Goal: Find specific page/section: Find specific page/section

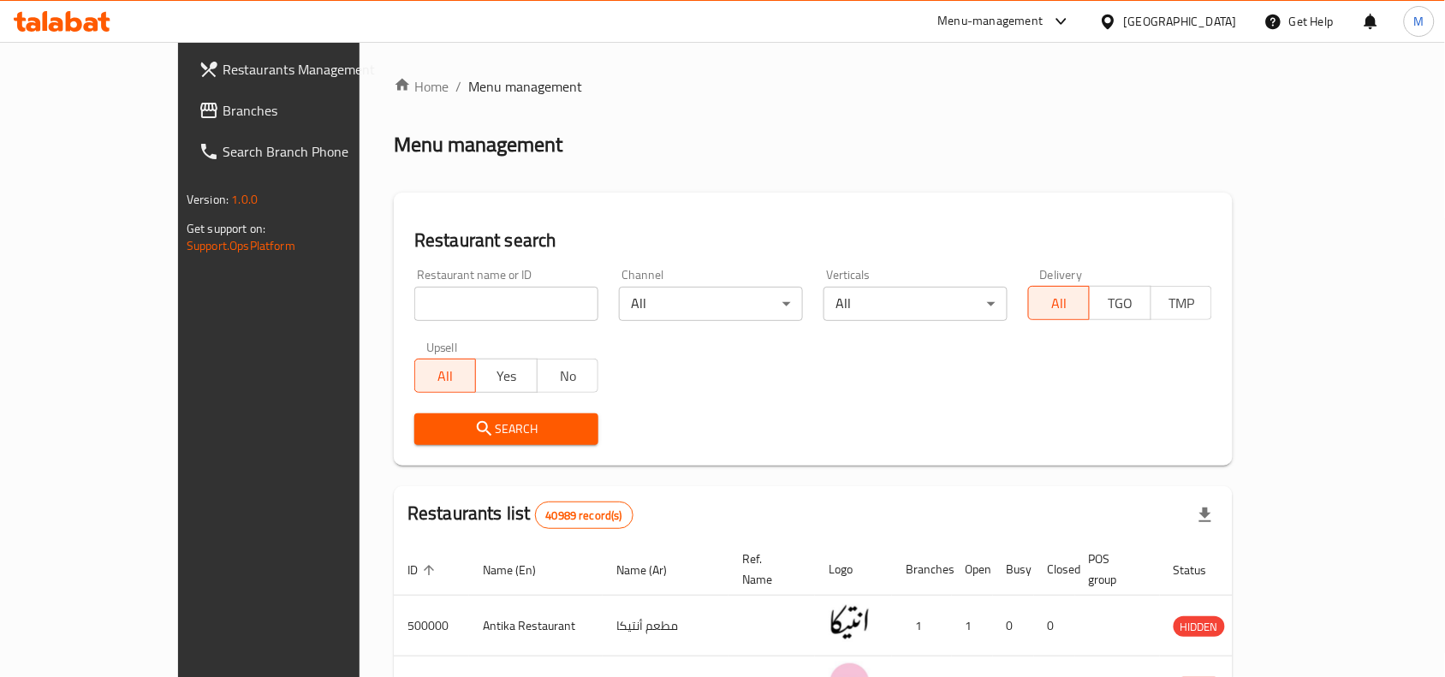
click at [665, 360] on div "Restaurant name or ID Restaurant name or ID Channel All ​ Verticals All ​ Deliv…" at bounding box center [813, 357] width 819 height 197
click at [426, 342] on label "Upsell" at bounding box center [442, 348] width 32 height 12
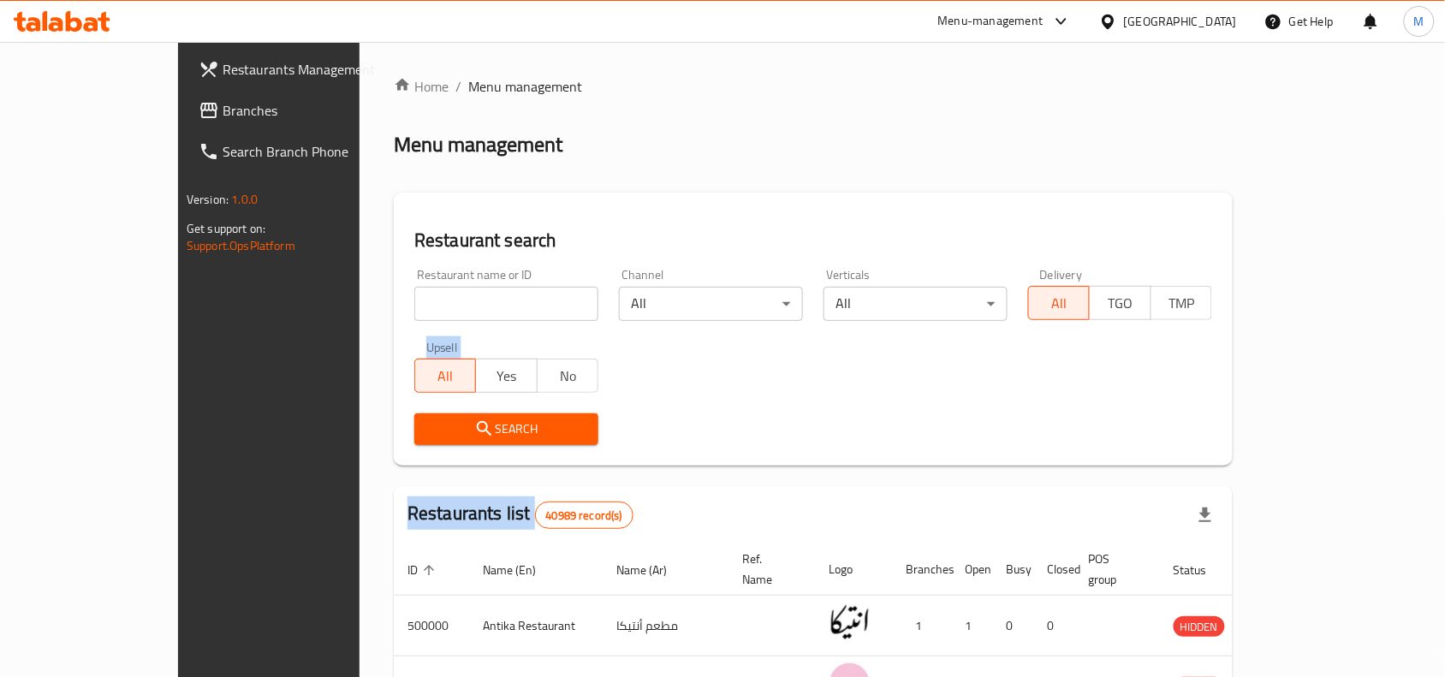
drag, startPoint x: 321, startPoint y: 342, endPoint x: 725, endPoint y: 450, distance: 418.3
click at [725, 450] on div "Restaurant name or ID Restaurant name or ID Channel All ​ Verticals All ​ Deliv…" at bounding box center [813, 357] width 819 height 197
click at [725, 450] on div "Search" at bounding box center [813, 429] width 819 height 52
click at [426, 342] on label "Upsell" at bounding box center [442, 348] width 32 height 12
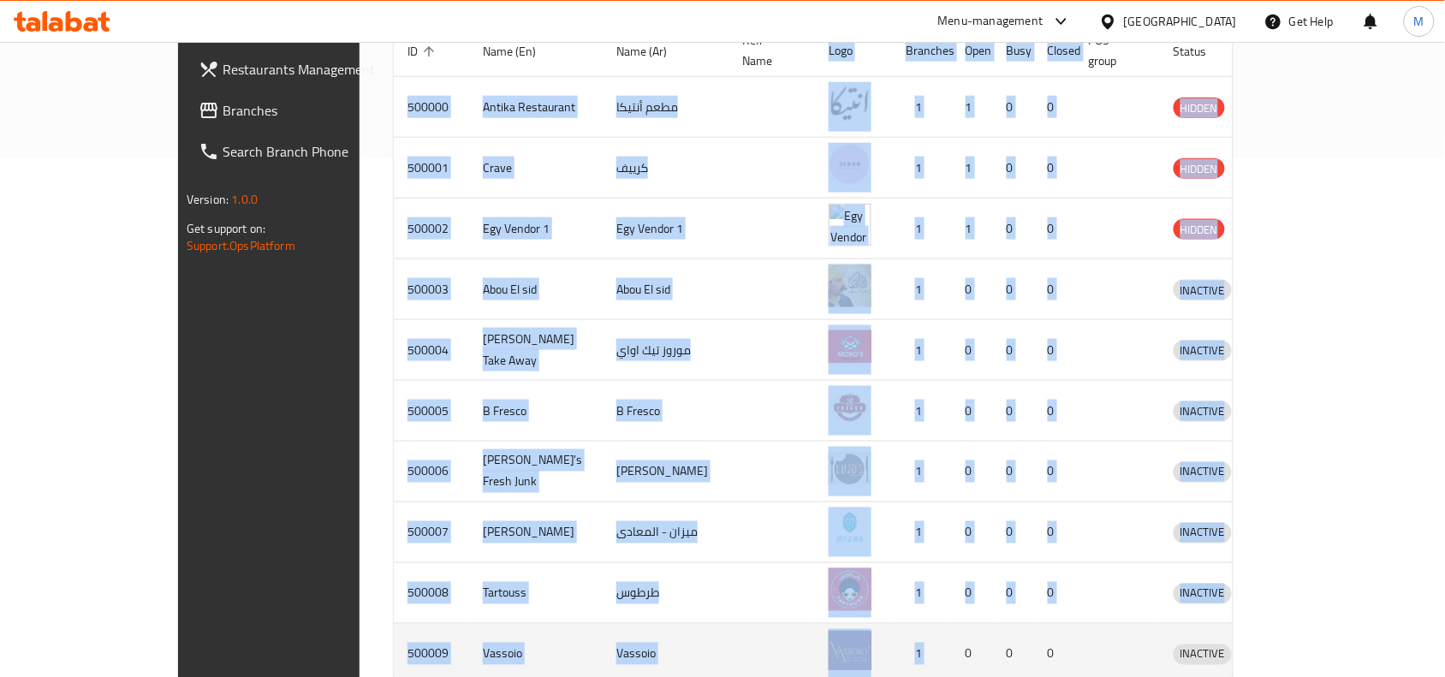
scroll to position [598, 0]
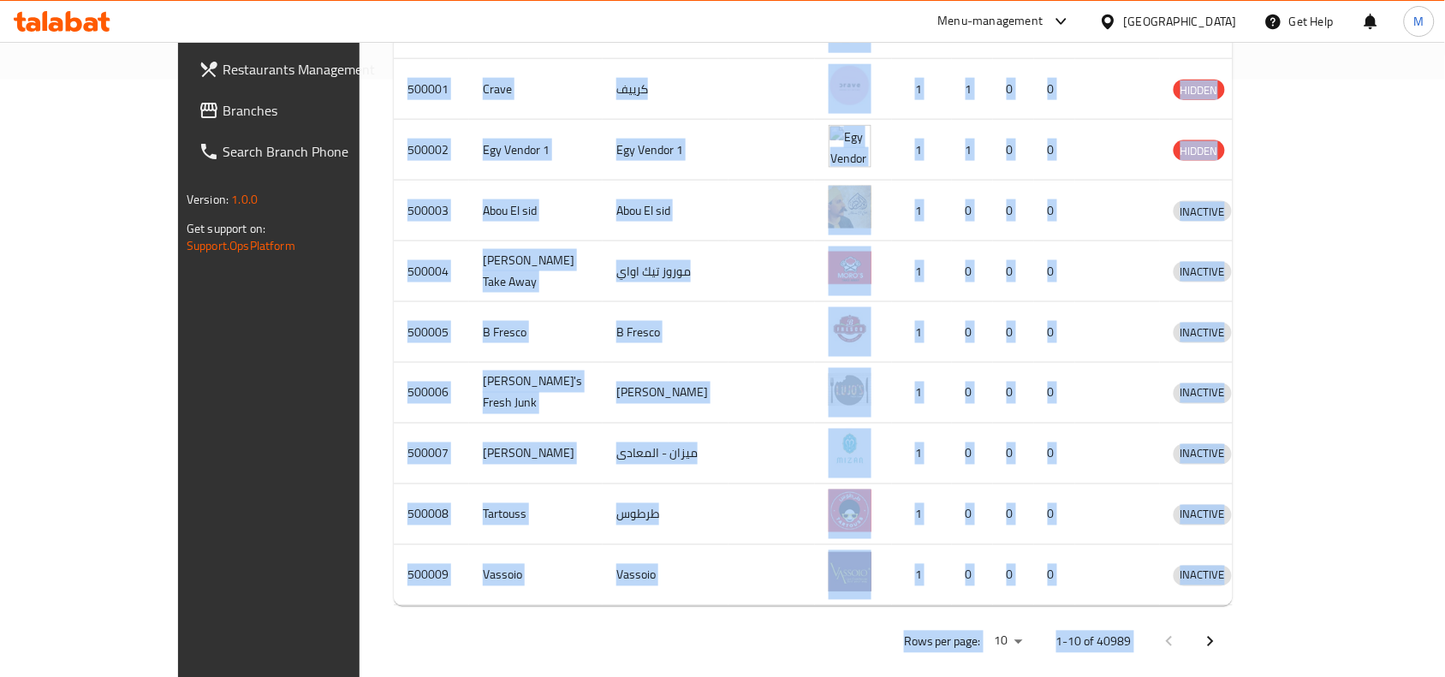
drag, startPoint x: 311, startPoint y: 342, endPoint x: 1422, endPoint y: 648, distance: 1152.7
click at [1267, 648] on div "Home / Menu management Menu management Restaurant search Restaurant name or ID …" at bounding box center [814, 71] width 908 height 1254
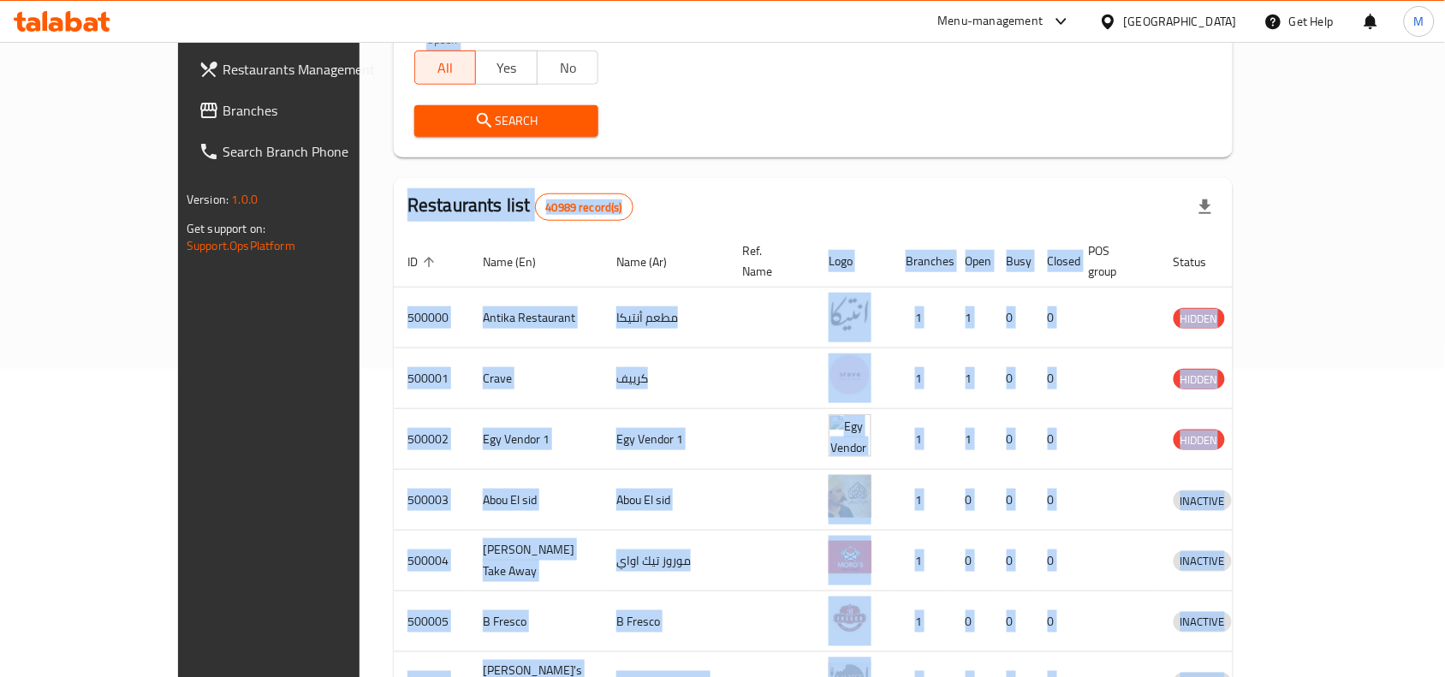
scroll to position [0, 0]
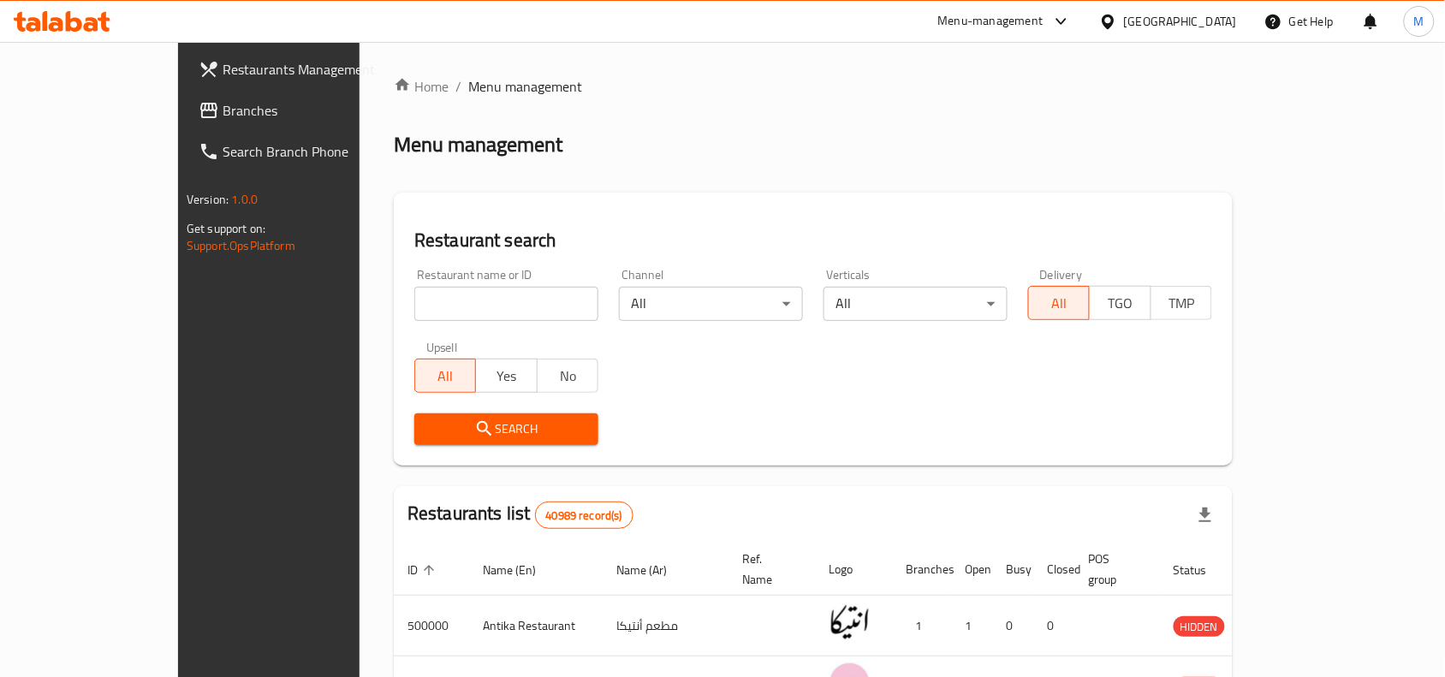
click at [619, 201] on div "Restaurant search Restaurant name or ID Restaurant name or ID Channel All ​ Ver…" at bounding box center [813, 329] width 839 height 273
click at [394, 140] on h2 "Menu management" at bounding box center [478, 144] width 169 height 27
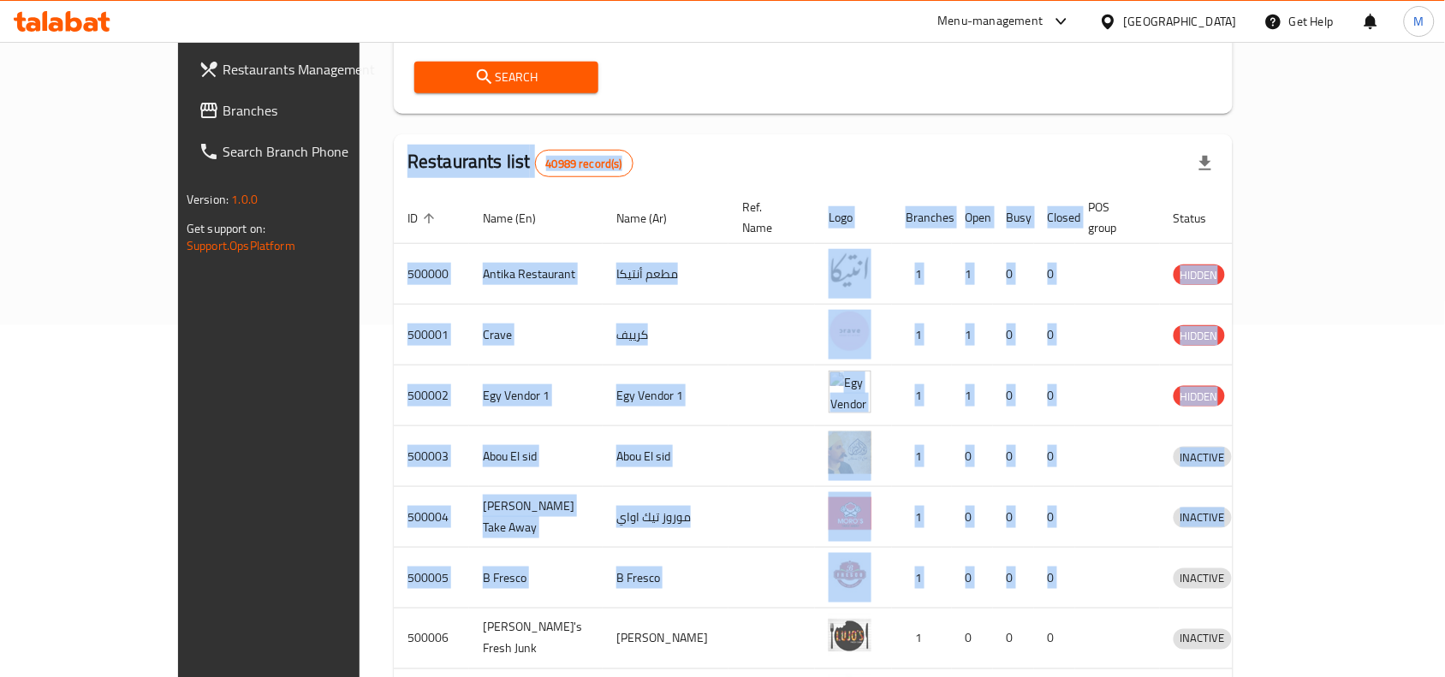
scroll to position [598, 0]
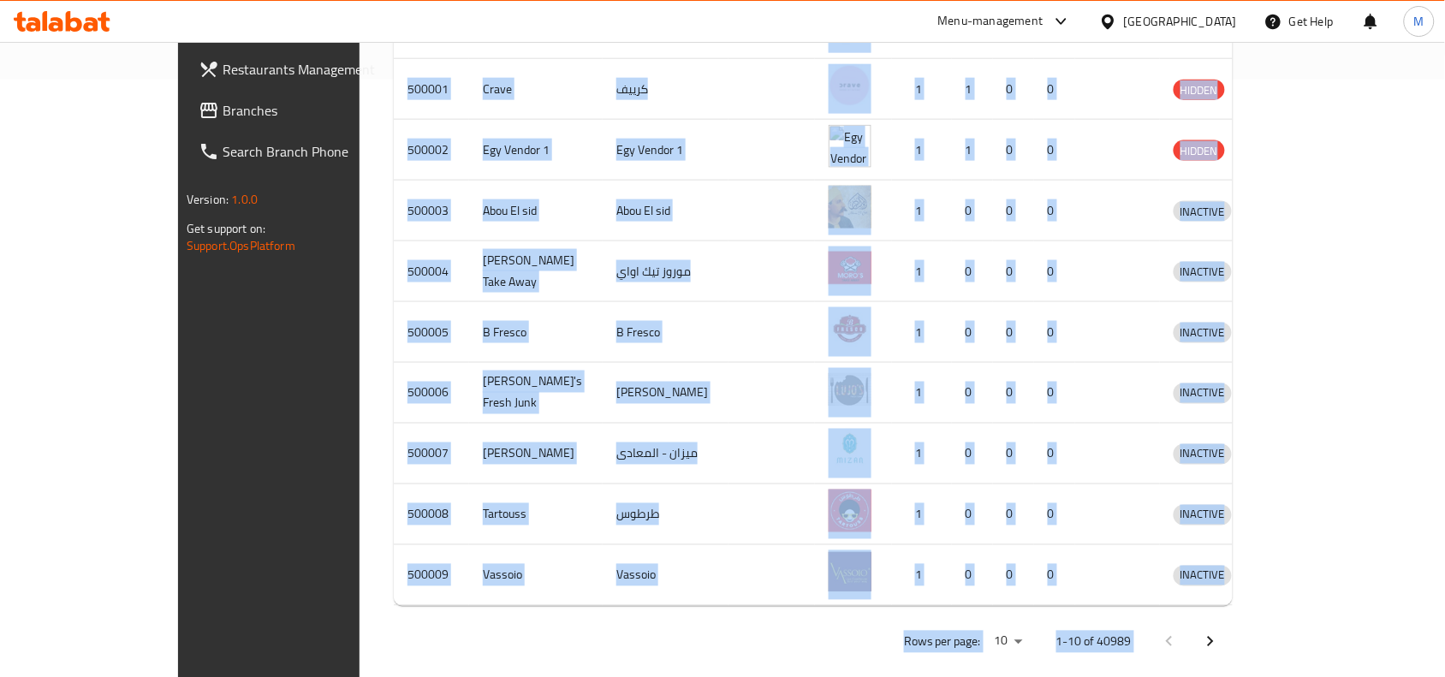
drag, startPoint x: 297, startPoint y: 140, endPoint x: 1432, endPoint y: 677, distance: 1255.5
click at [805, 623] on div "Rows per page: 10 1-10 of 40989" at bounding box center [813, 642] width 839 height 45
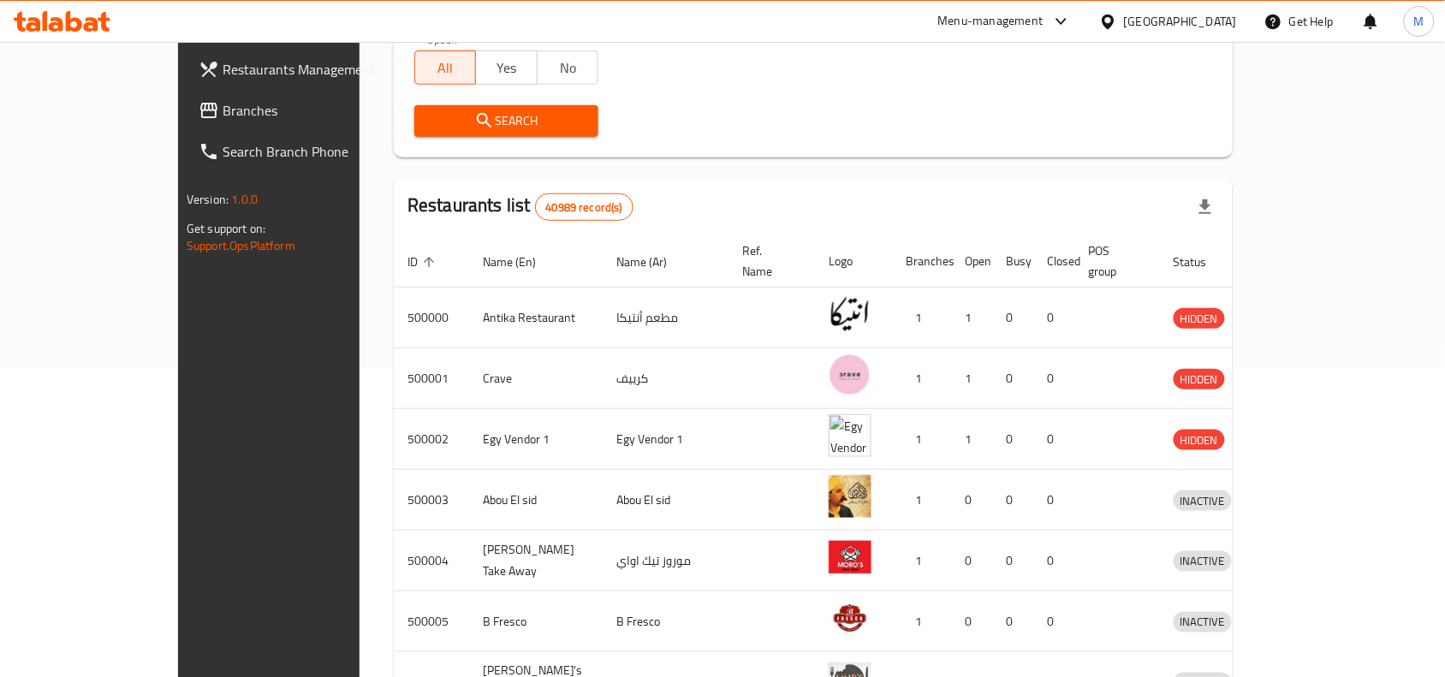
scroll to position [0, 0]
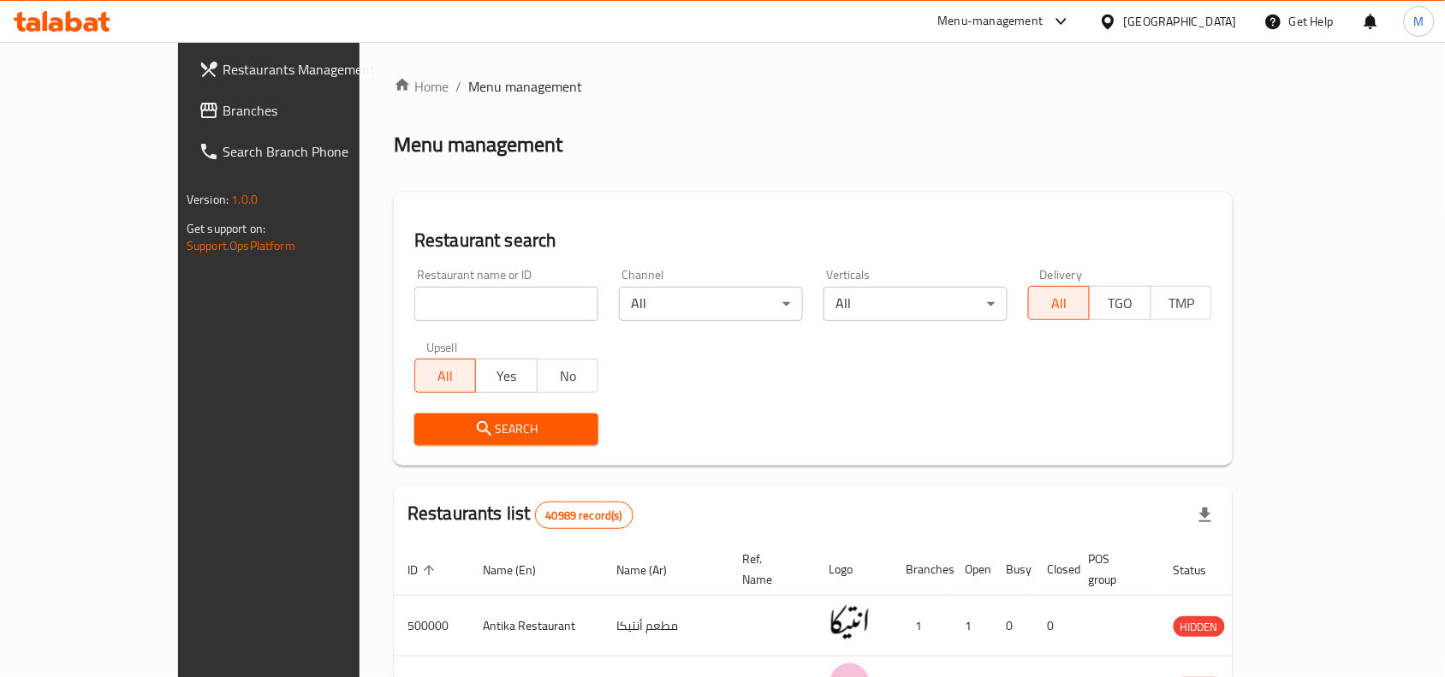
click at [394, 143] on h2 "Menu management" at bounding box center [478, 144] width 169 height 27
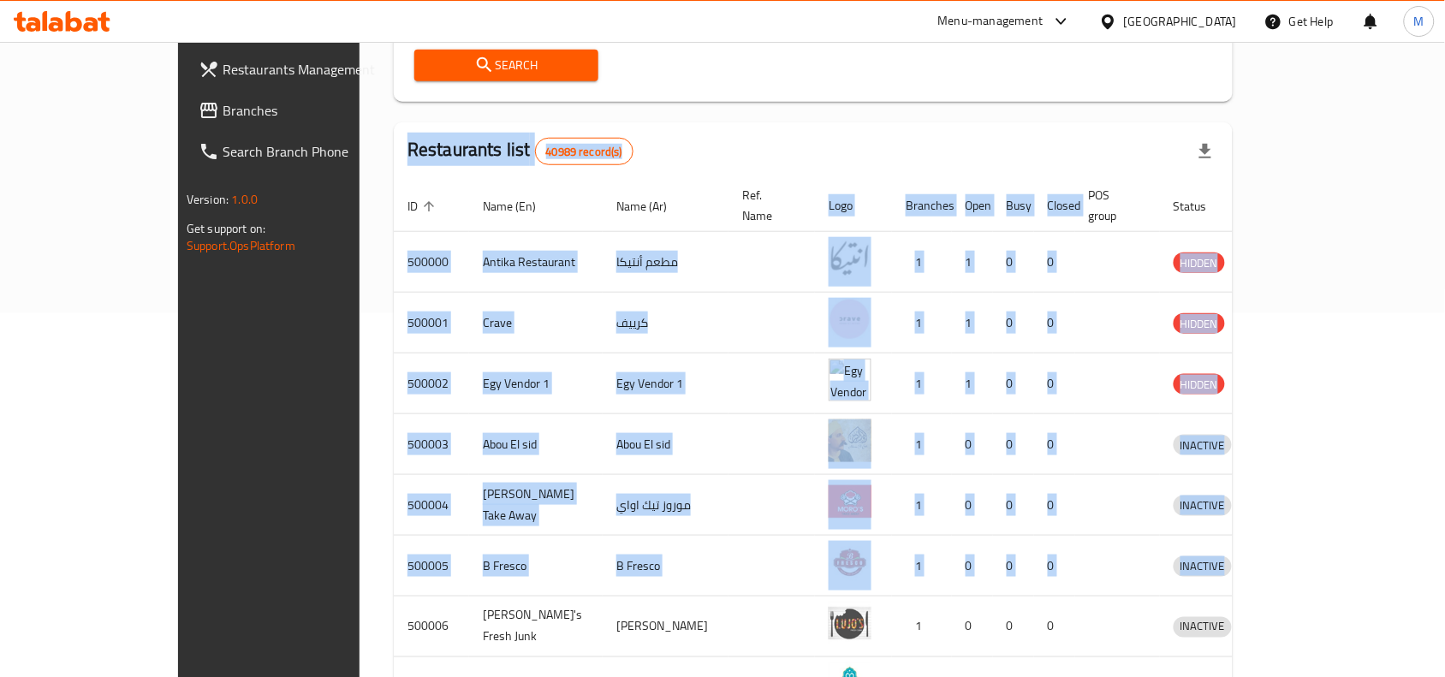
scroll to position [598, 0]
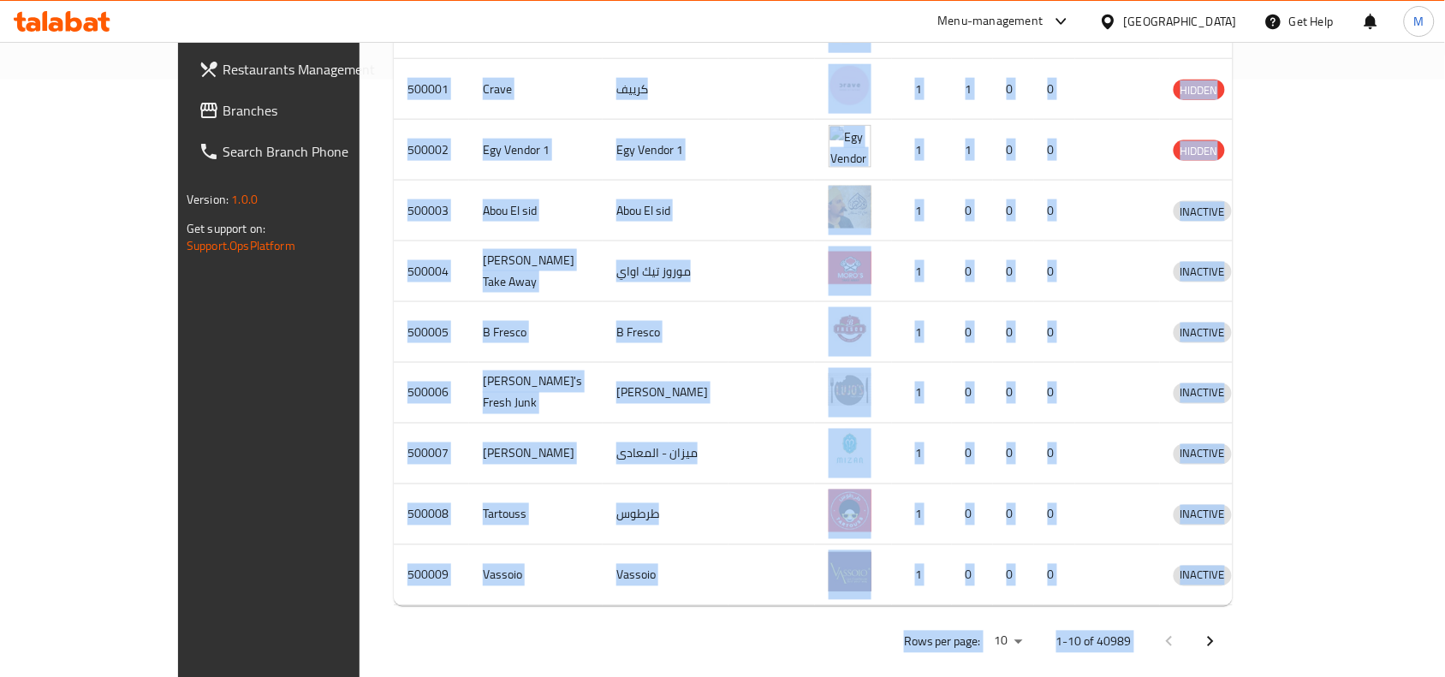
drag, startPoint x: 279, startPoint y: 143, endPoint x: 1411, endPoint y: 648, distance: 1239.6
click at [1267, 648] on div "Home / Menu management Menu management Restaurant search Restaurant name or ID …" at bounding box center [814, 71] width 908 height 1254
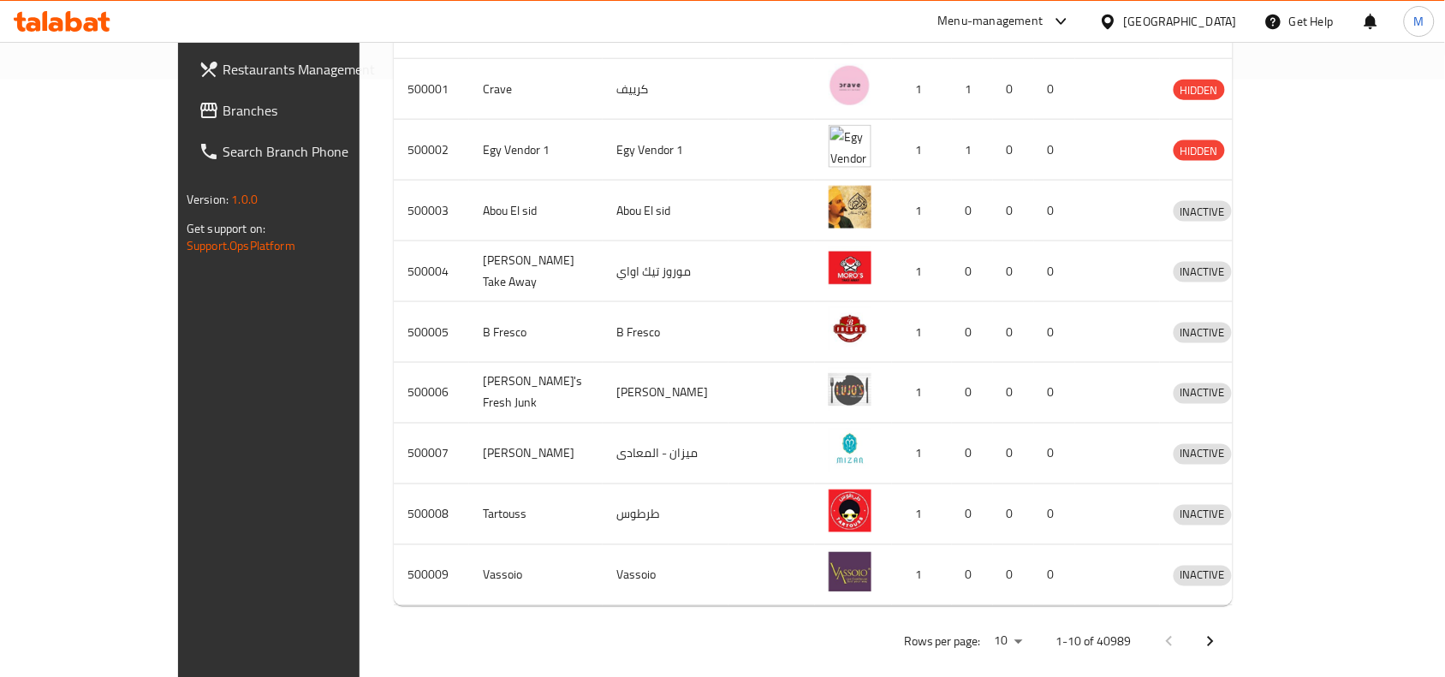
click at [1267, 648] on div "Home / Menu management Menu management Restaurant search Restaurant name or ID …" at bounding box center [814, 71] width 908 height 1254
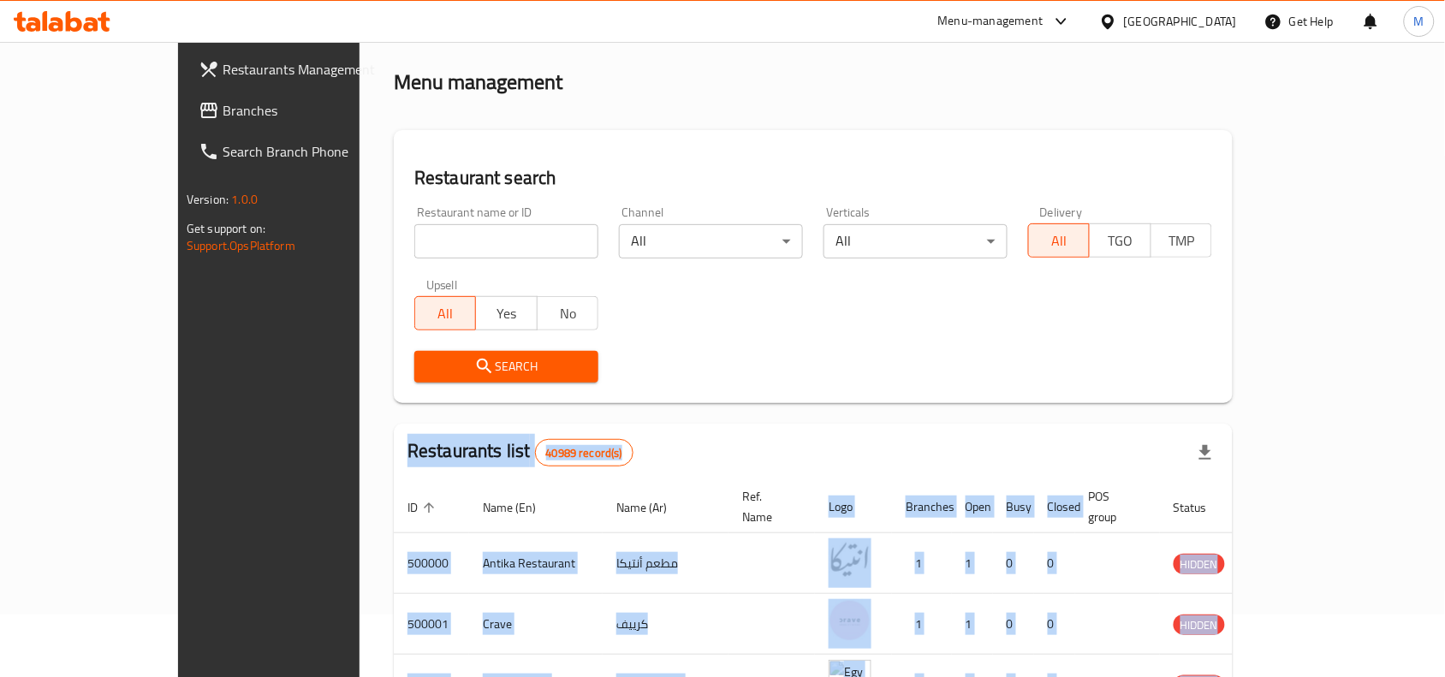
scroll to position [0, 0]
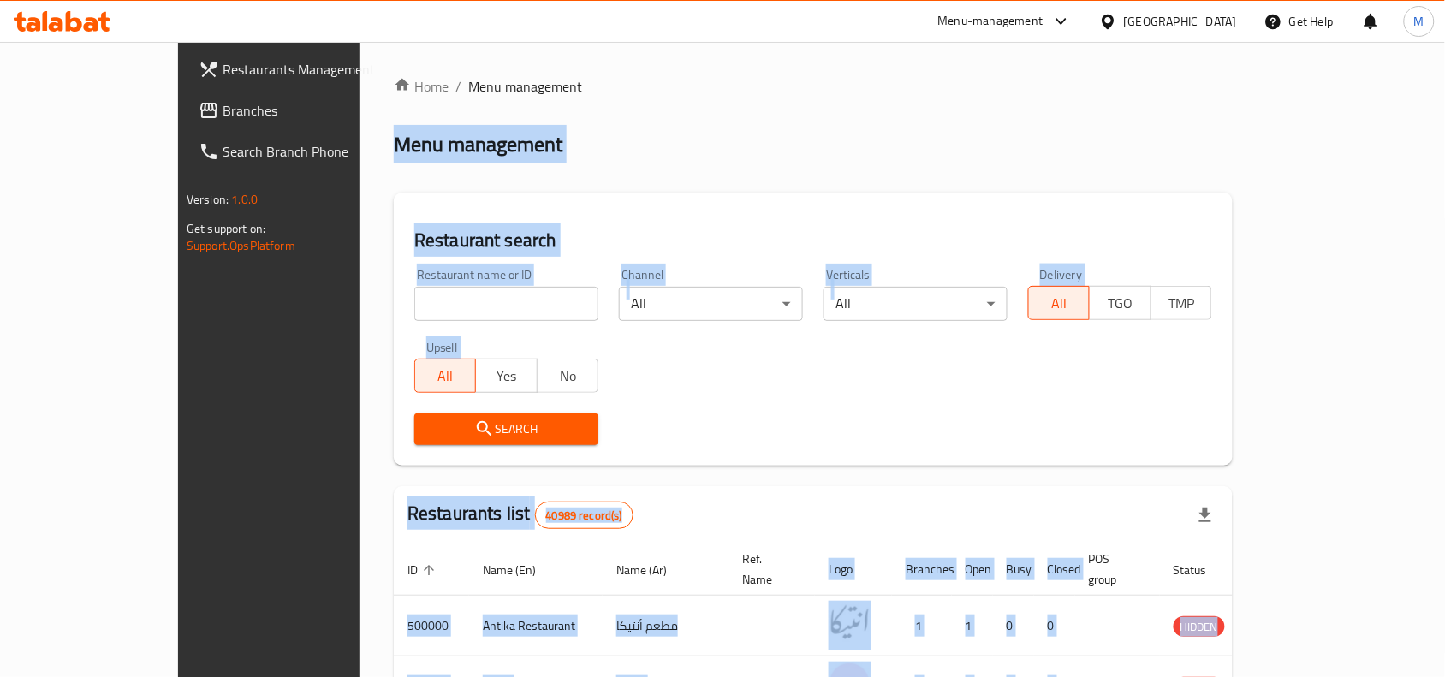
drag, startPoint x: 1411, startPoint y: 648, endPoint x: 277, endPoint y: 137, distance: 1244.4
click at [360, 137] on div "Home / Menu management Menu management Restaurant search Restaurant name or ID …" at bounding box center [814, 669] width 908 height 1254
click at [394, 140] on h2 "Menu management" at bounding box center [478, 144] width 169 height 27
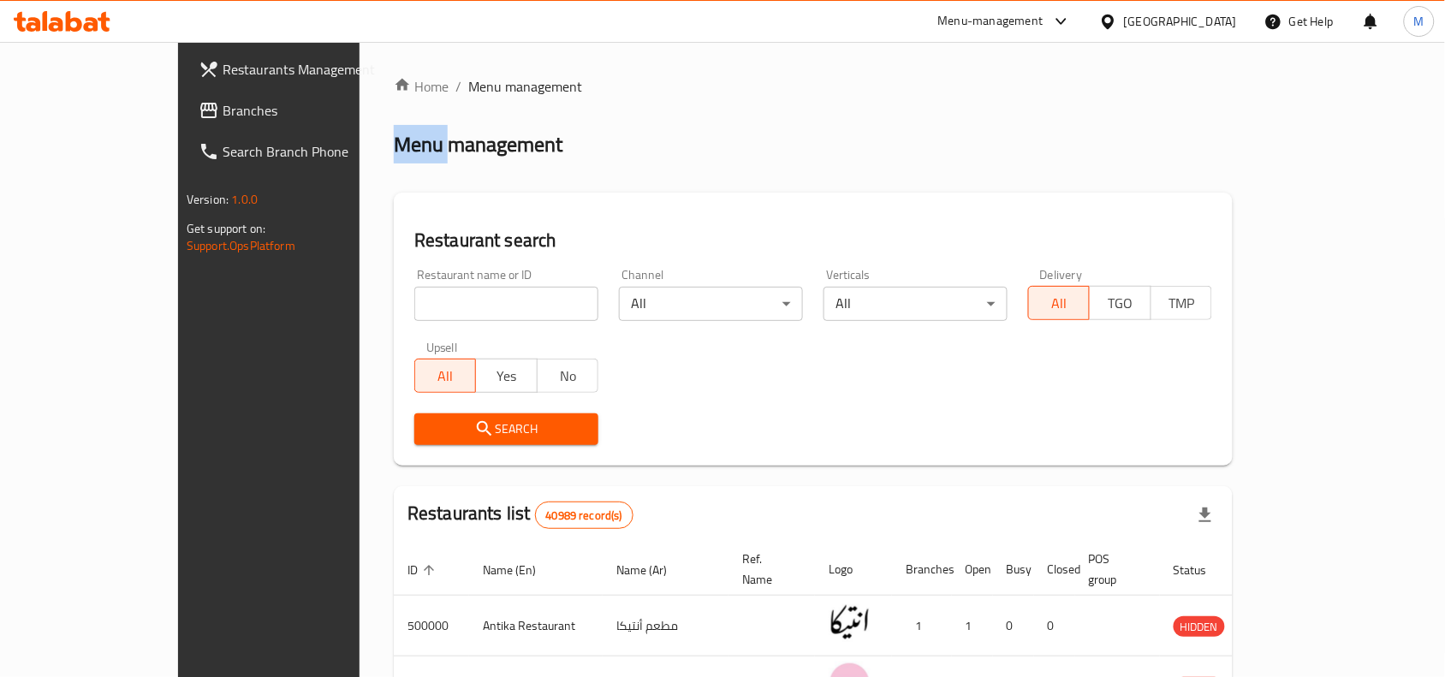
click at [394, 140] on h2 "Menu management" at bounding box center [478, 144] width 169 height 27
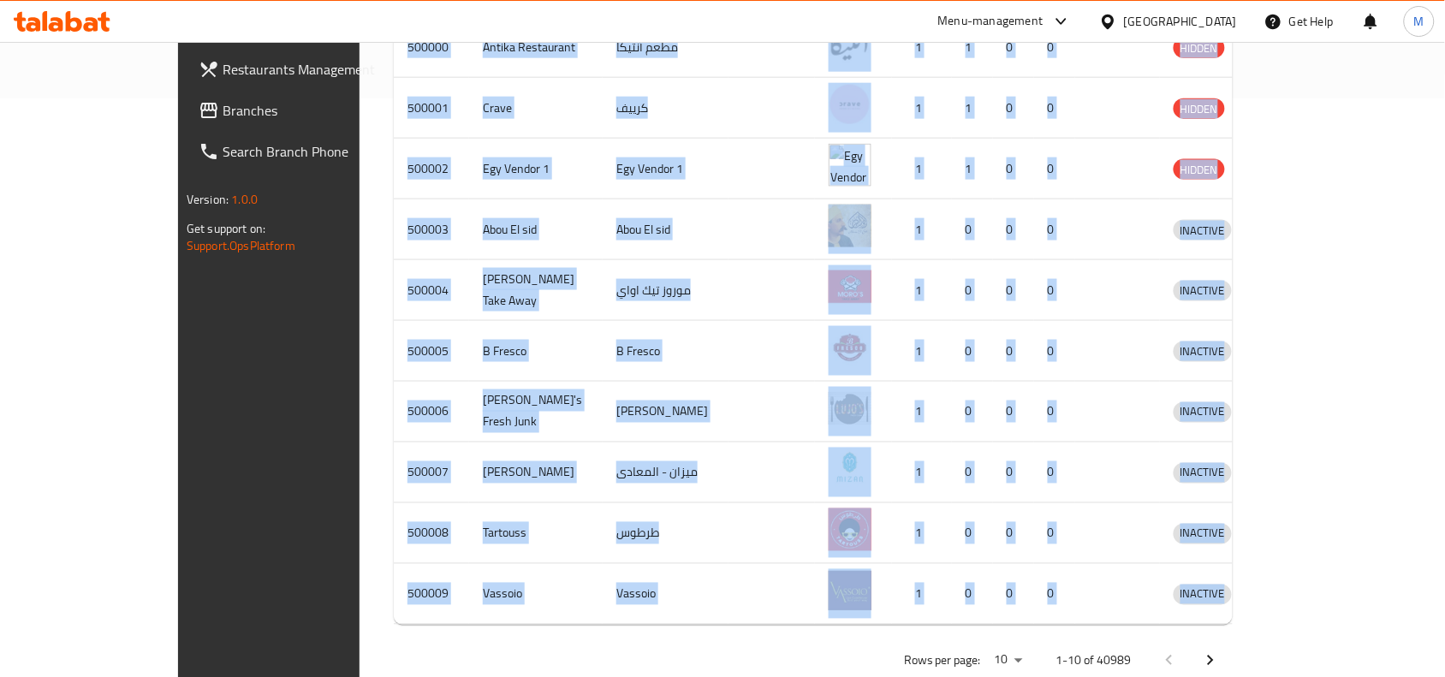
scroll to position [598, 0]
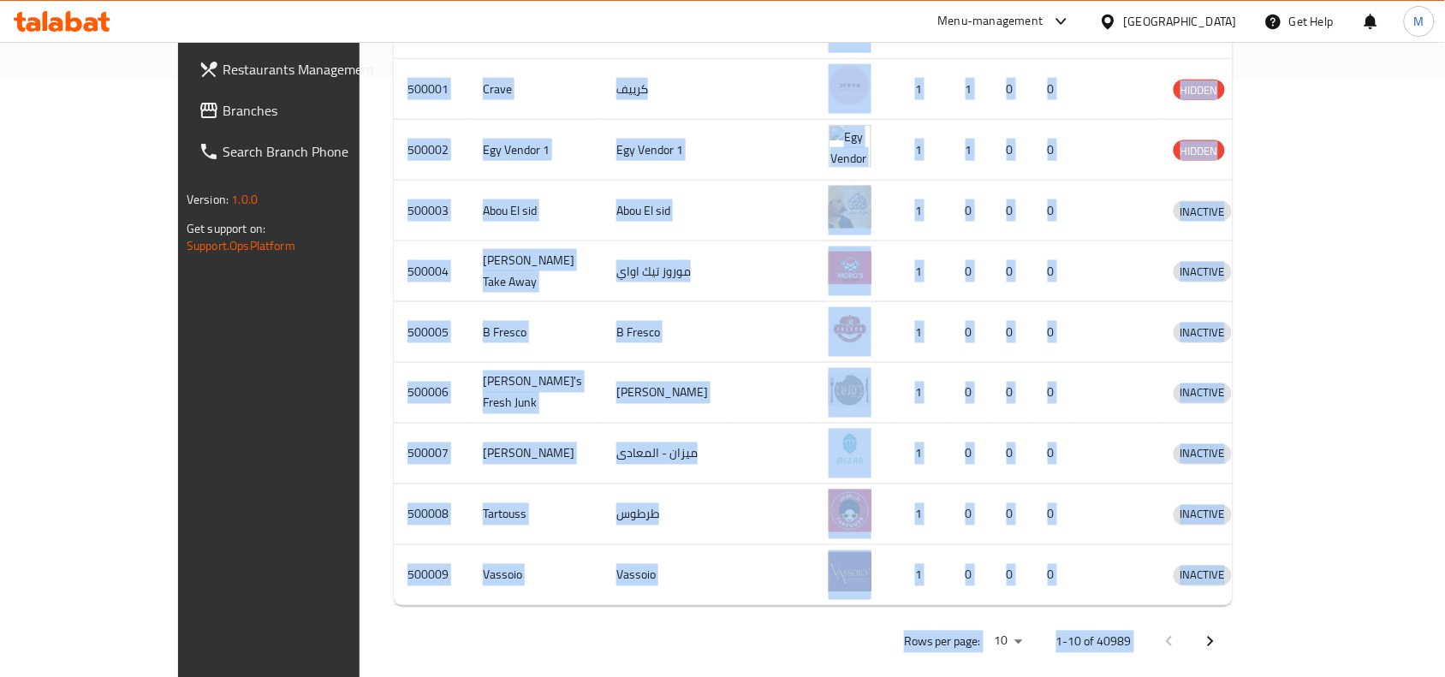
drag, startPoint x: 281, startPoint y: 140, endPoint x: 1390, endPoint y: 652, distance: 1221.4
click at [1267, 652] on div "Home / Menu management Menu management Restaurant search Restaurant name or ID …" at bounding box center [814, 71] width 908 height 1254
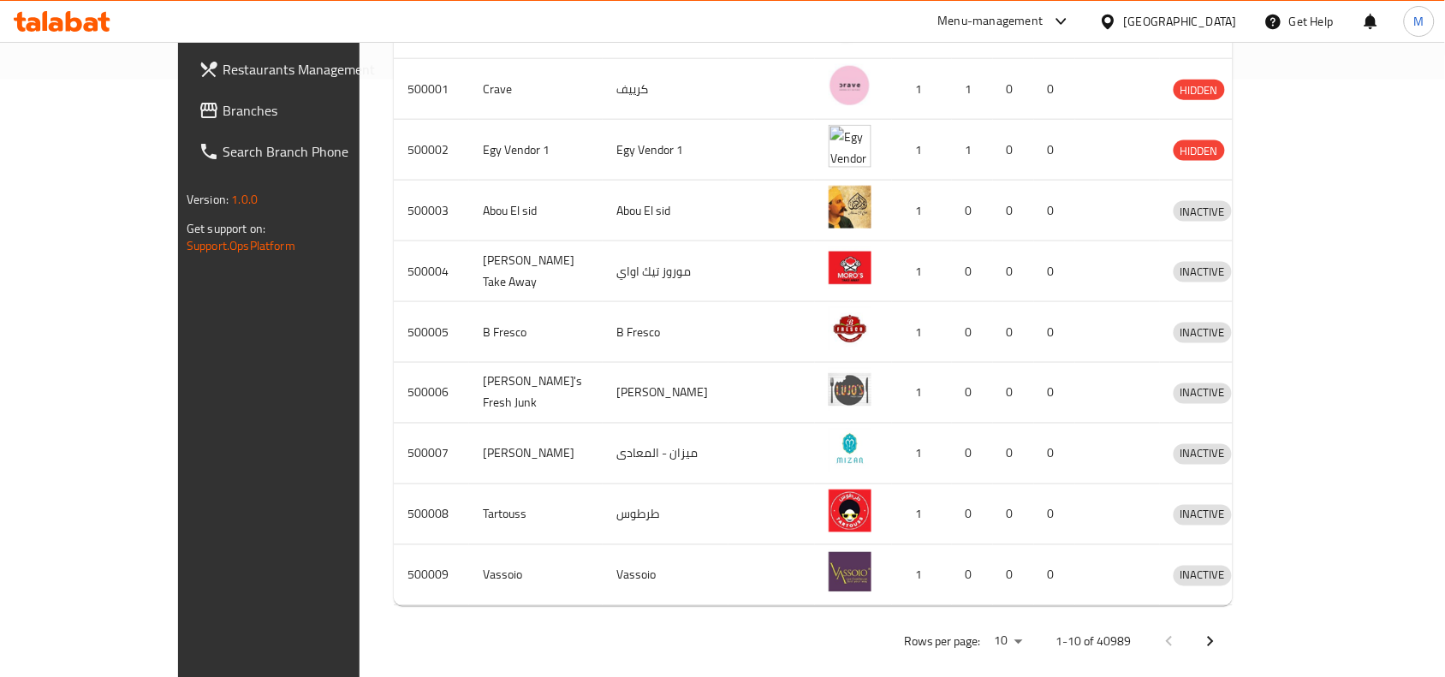
click at [1267, 652] on div "Home / Menu management Menu management Restaurant search Restaurant name or ID …" at bounding box center [814, 71] width 908 height 1254
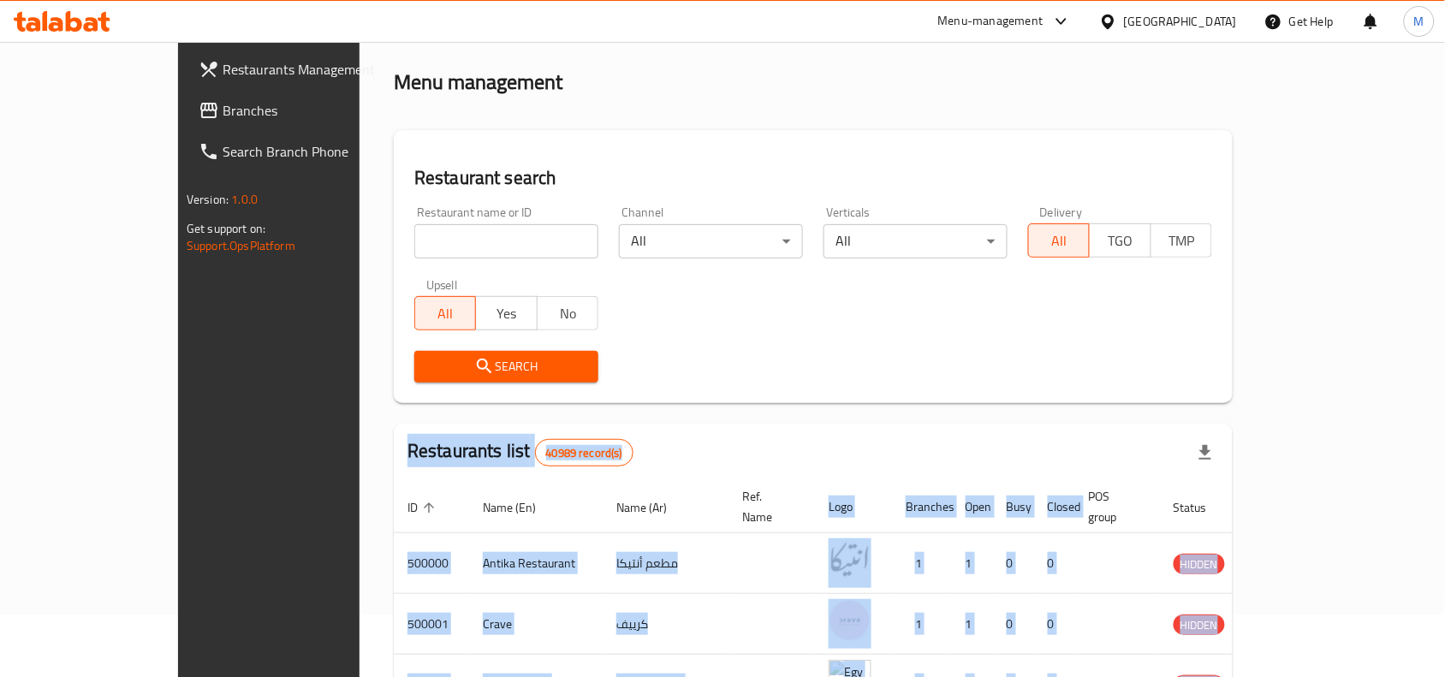
scroll to position [0, 0]
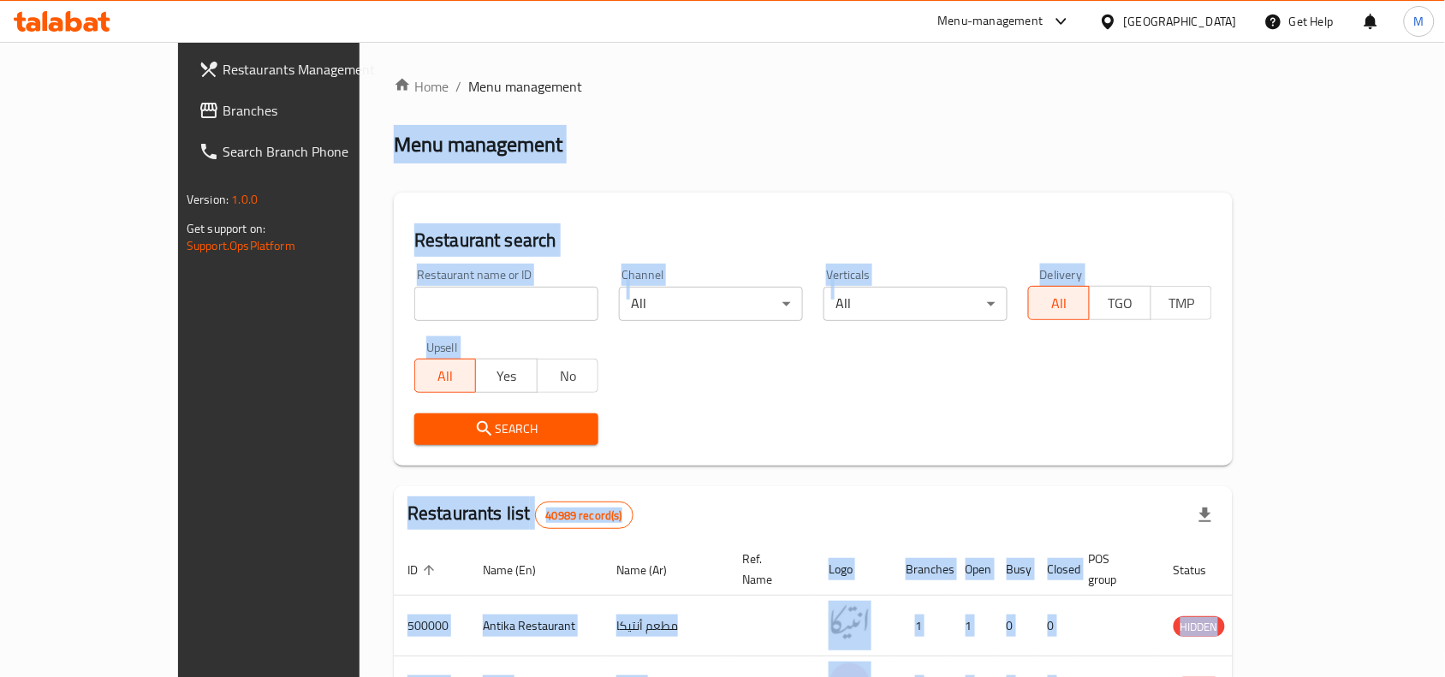
drag, startPoint x: 1337, startPoint y: 657, endPoint x: 283, endPoint y: 141, distance: 1173.3
click at [360, 141] on div "Home / Menu management Menu management Restaurant search Restaurant name or ID …" at bounding box center [814, 669] width 908 height 1254
click at [394, 141] on h2 "Menu management" at bounding box center [478, 144] width 169 height 27
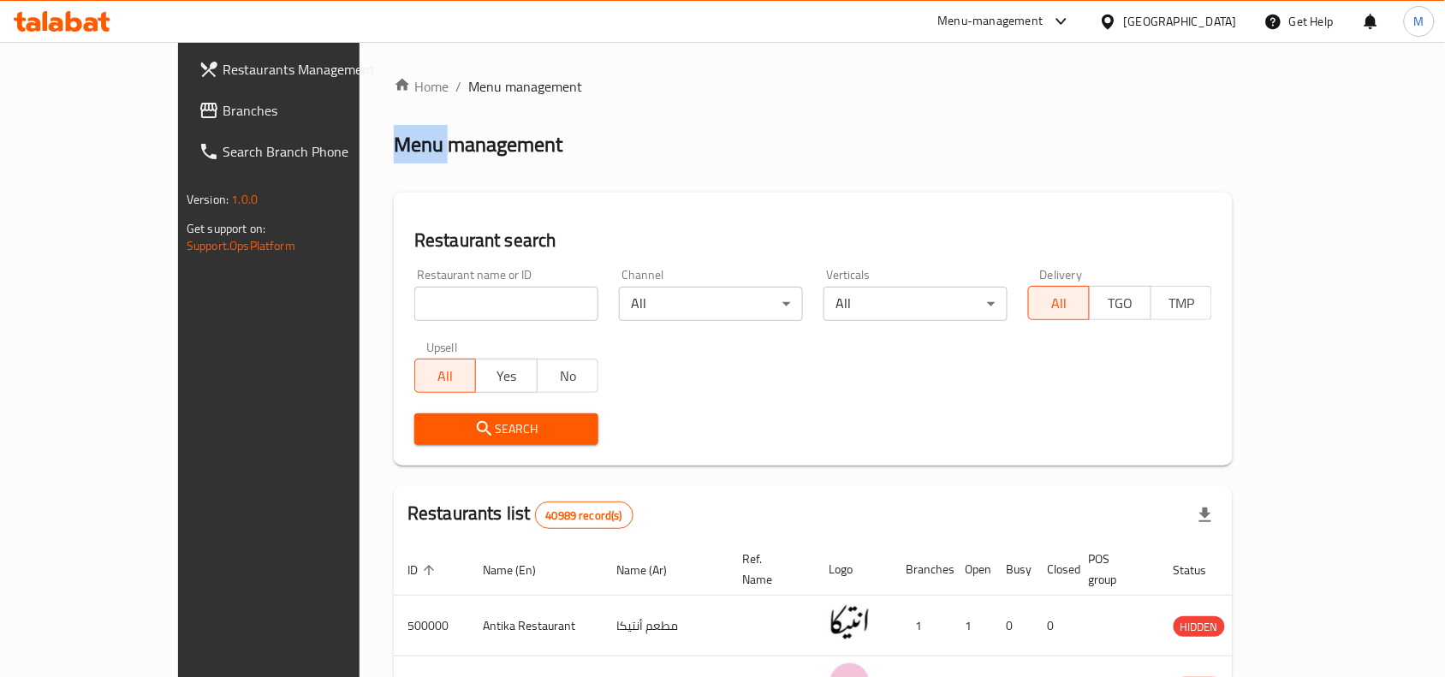
click at [394, 141] on h2 "Menu management" at bounding box center [478, 144] width 169 height 27
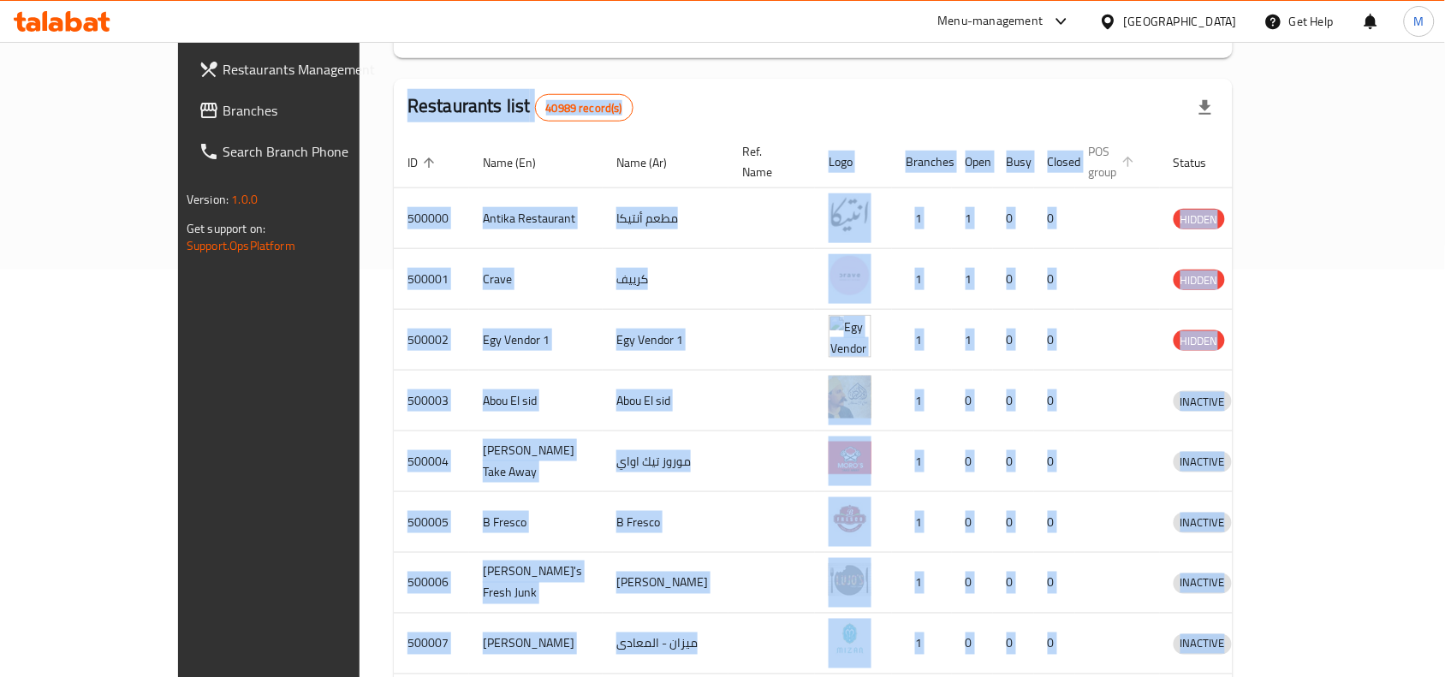
scroll to position [598, 0]
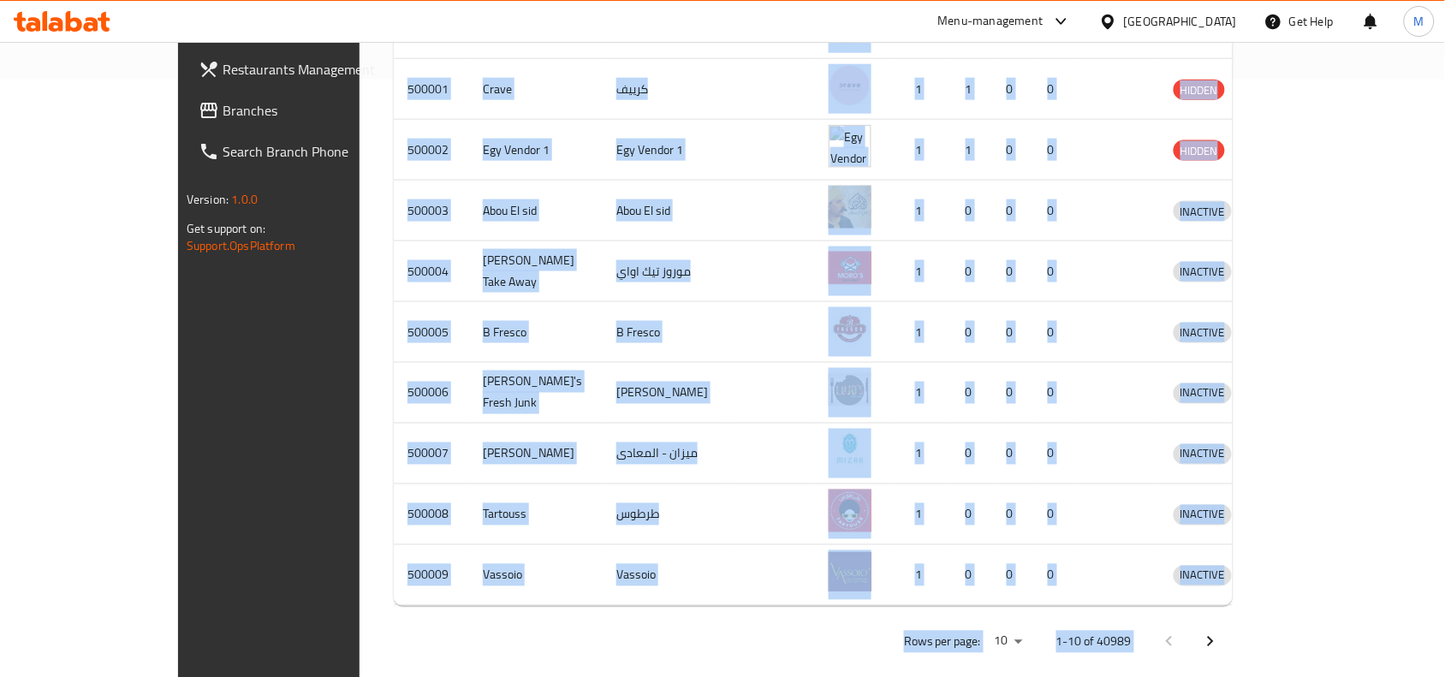
drag, startPoint x: 283, startPoint y: 141, endPoint x: 1410, endPoint y: 669, distance: 1244.9
click at [1267, 669] on div "Home / Menu management Menu management Restaurant search Restaurant name or ID …" at bounding box center [814, 71] width 908 height 1254
click at [1267, 652] on div "Home / Menu management Menu management Restaurant search Restaurant name or ID …" at bounding box center [814, 71] width 908 height 1254
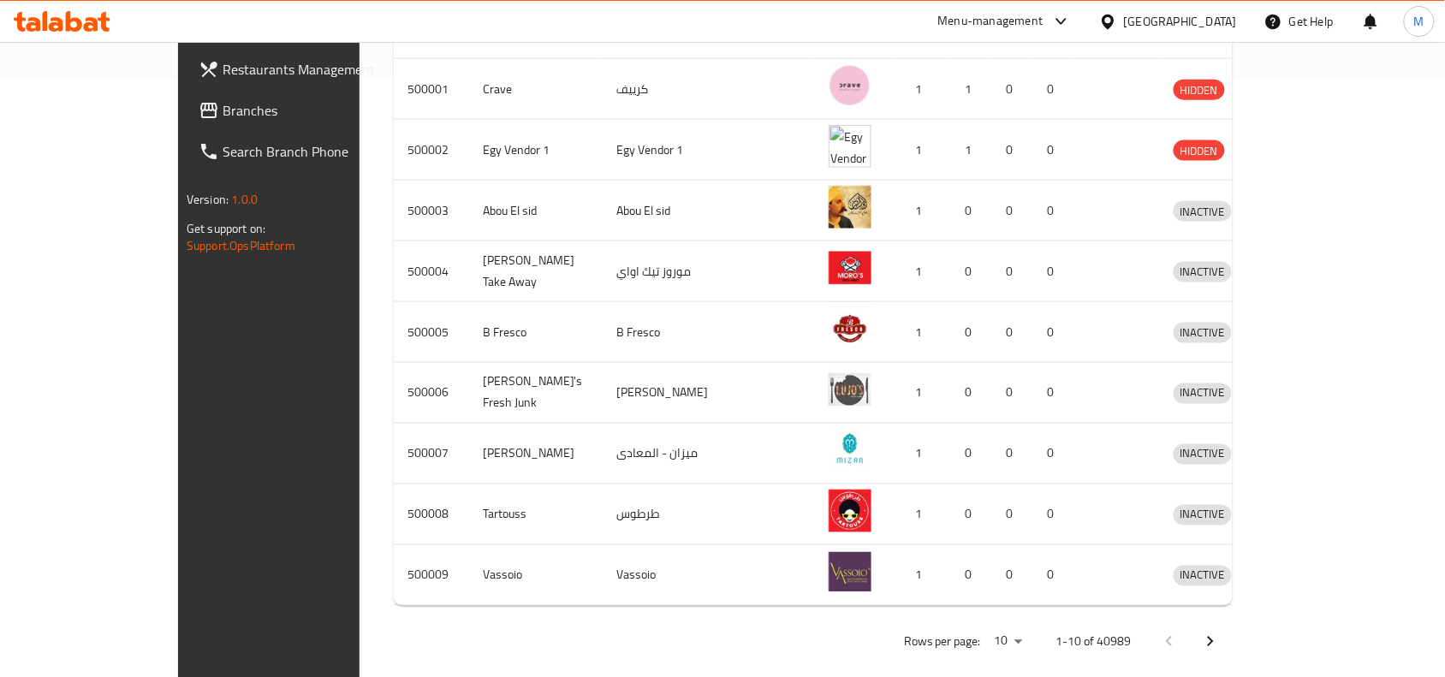
click at [1132, 632] on p "1-10 of 40989" at bounding box center [1094, 642] width 75 height 21
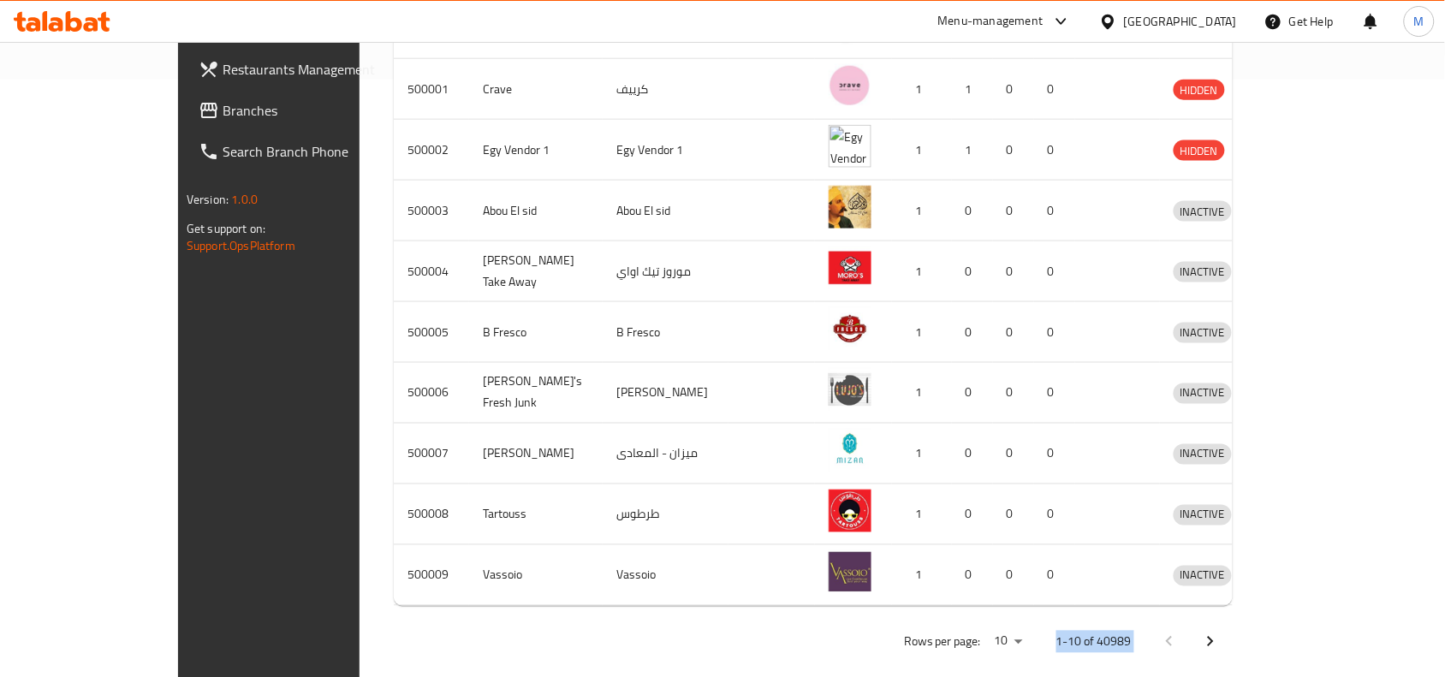
click at [1132, 632] on p "1-10 of 40989" at bounding box center [1094, 642] width 75 height 21
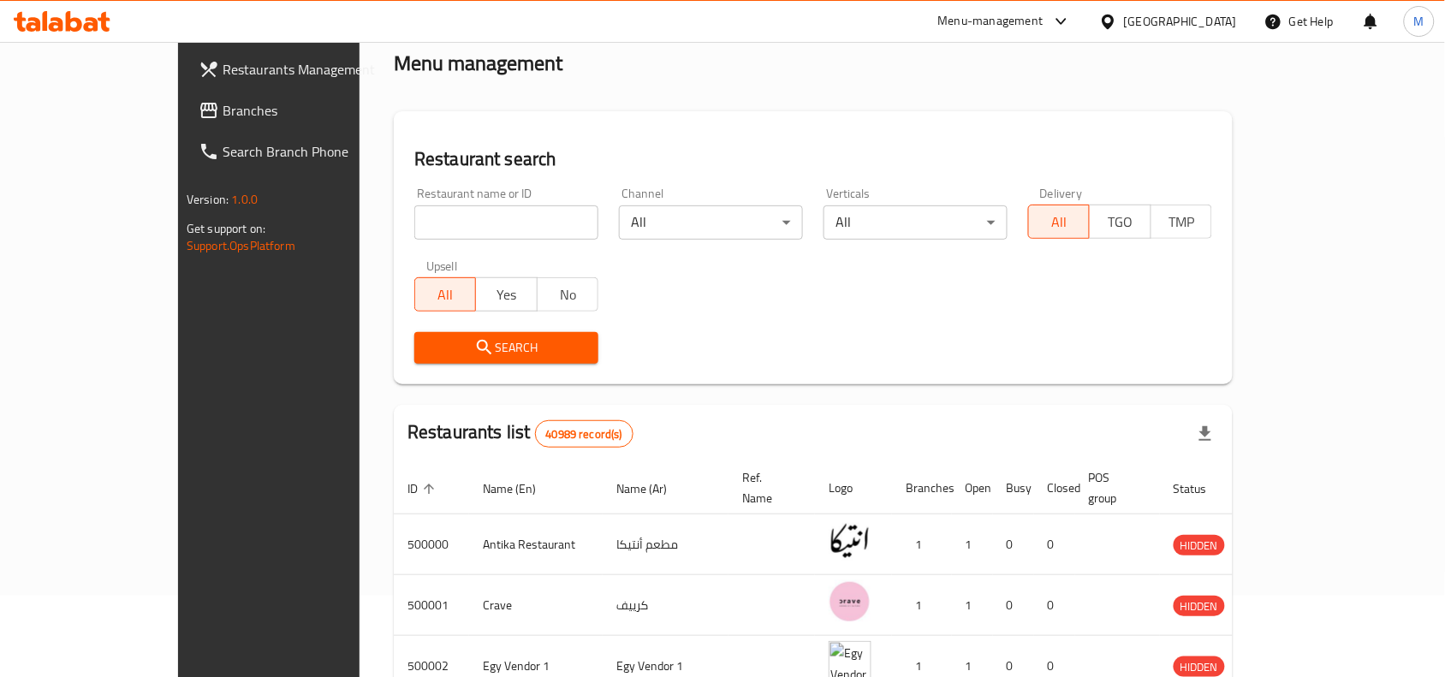
scroll to position [0, 0]
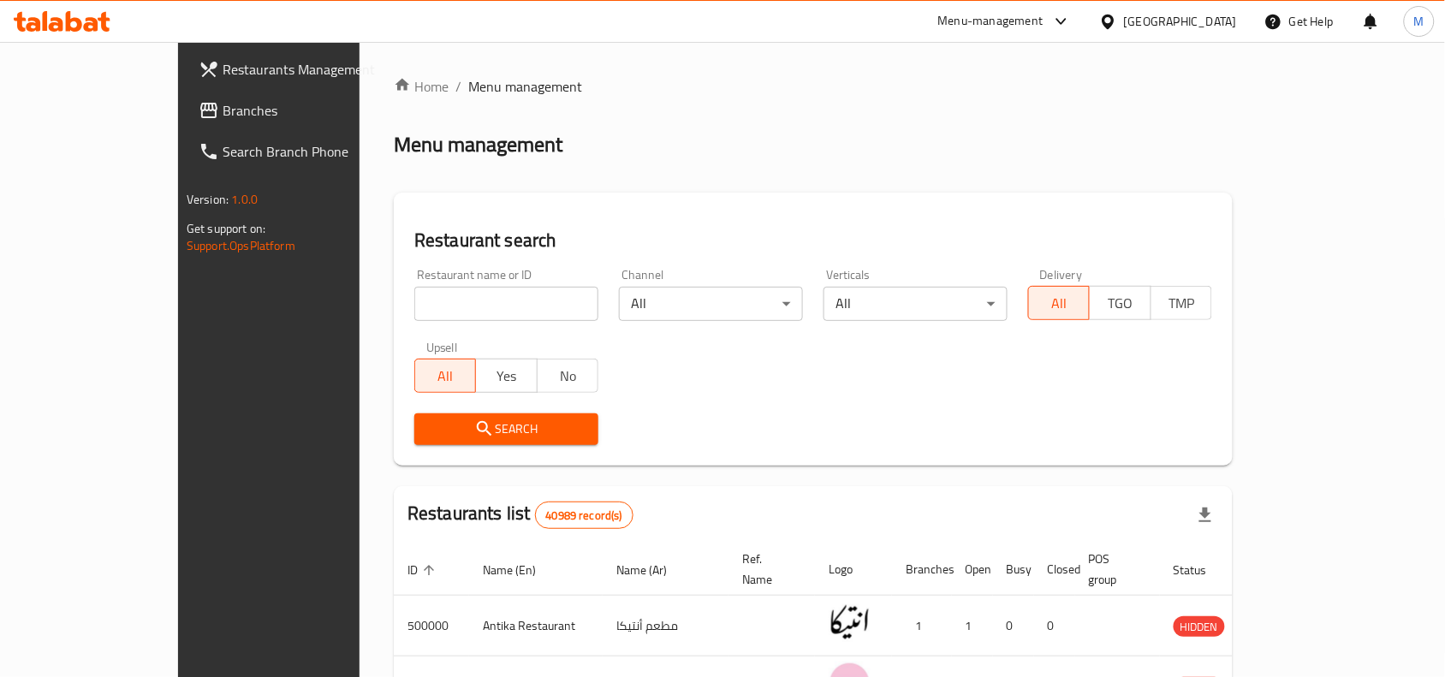
click at [394, 147] on h2 "Menu management" at bounding box center [478, 144] width 169 height 27
click at [394, 143] on h2 "Menu management" at bounding box center [478, 144] width 169 height 27
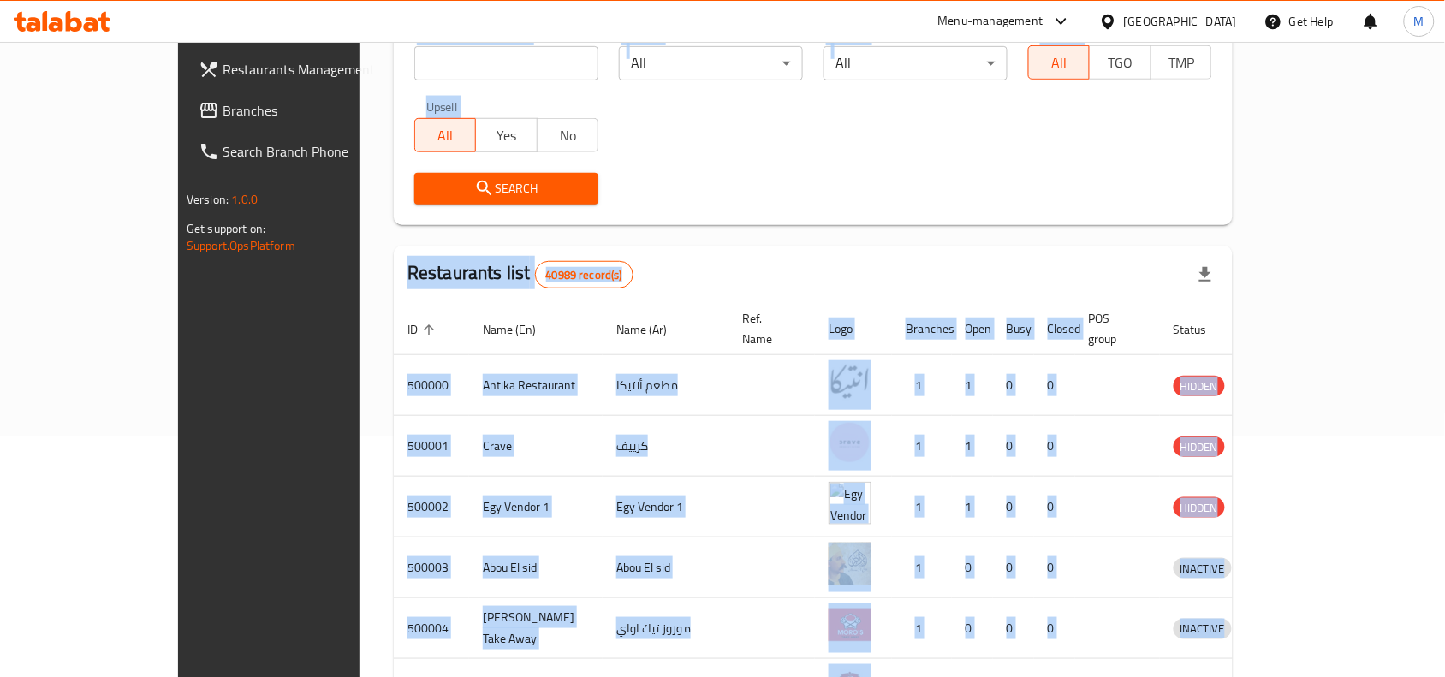
scroll to position [598, 0]
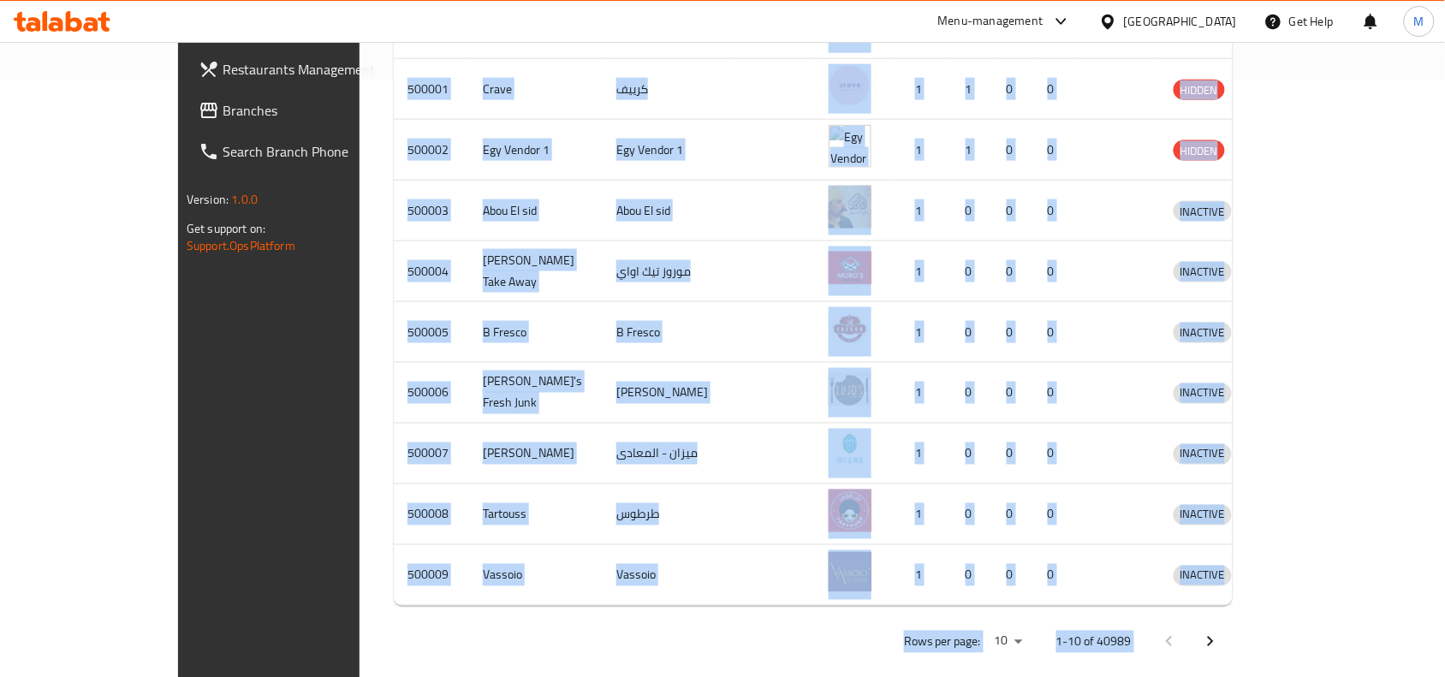
drag, startPoint x: 365, startPoint y: 143, endPoint x: 1397, endPoint y: 646, distance: 1148.8
click at [1267, 646] on div "Home / Menu management Menu management Restaurant search Restaurant name or ID …" at bounding box center [814, 71] width 908 height 1254
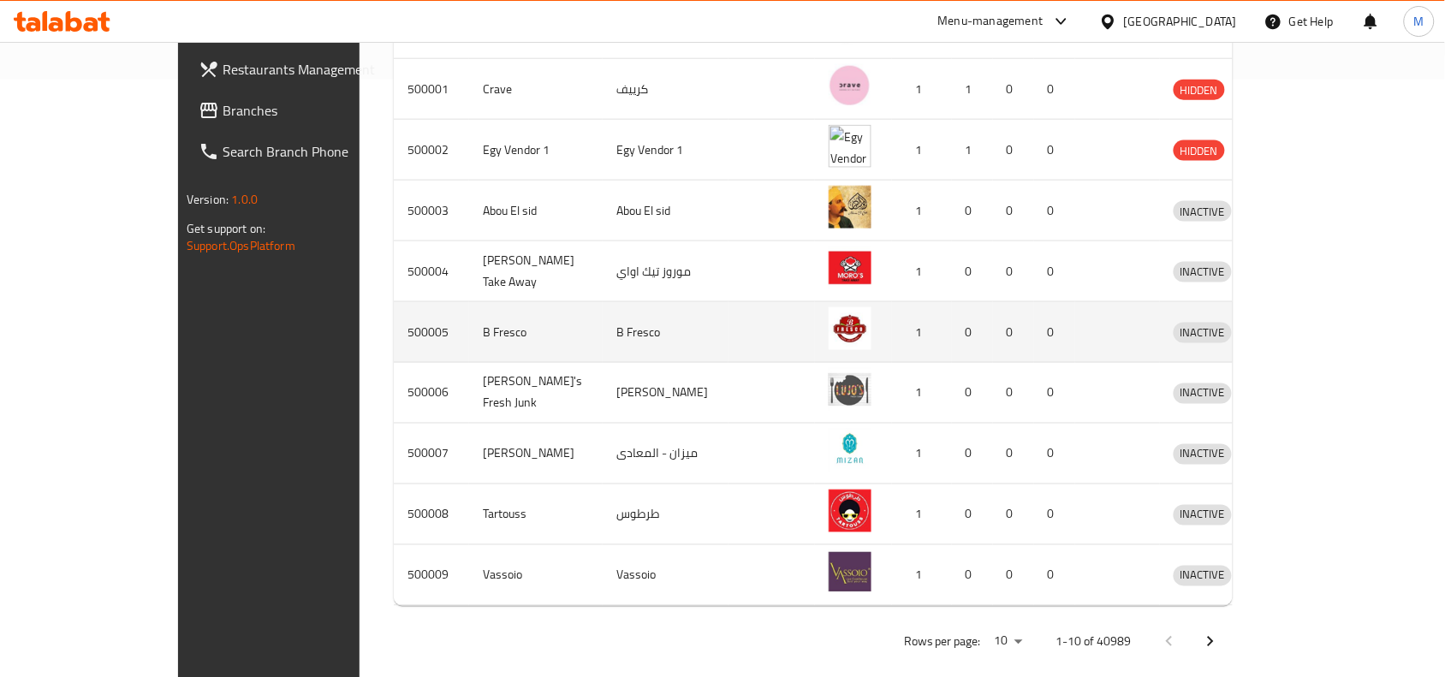
click at [603, 309] on td "B Fresco" at bounding box center [666, 332] width 126 height 61
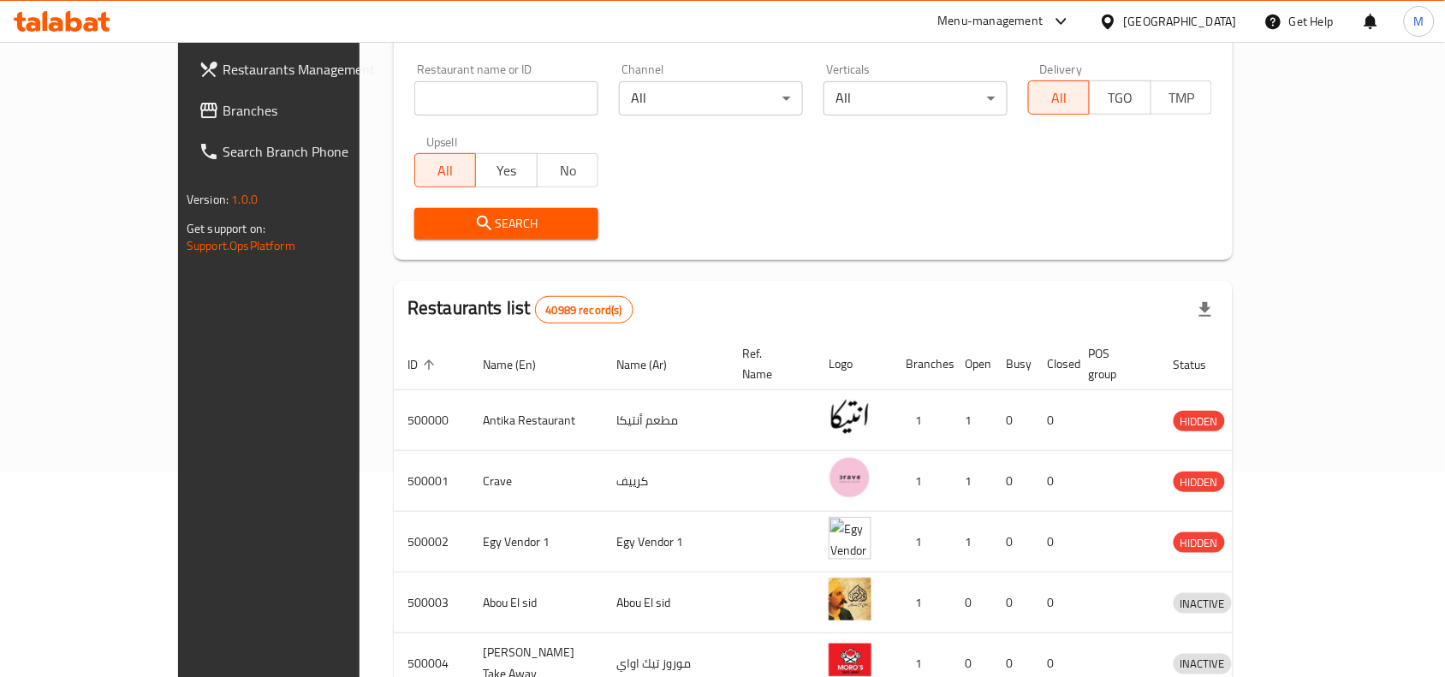
scroll to position [0, 0]
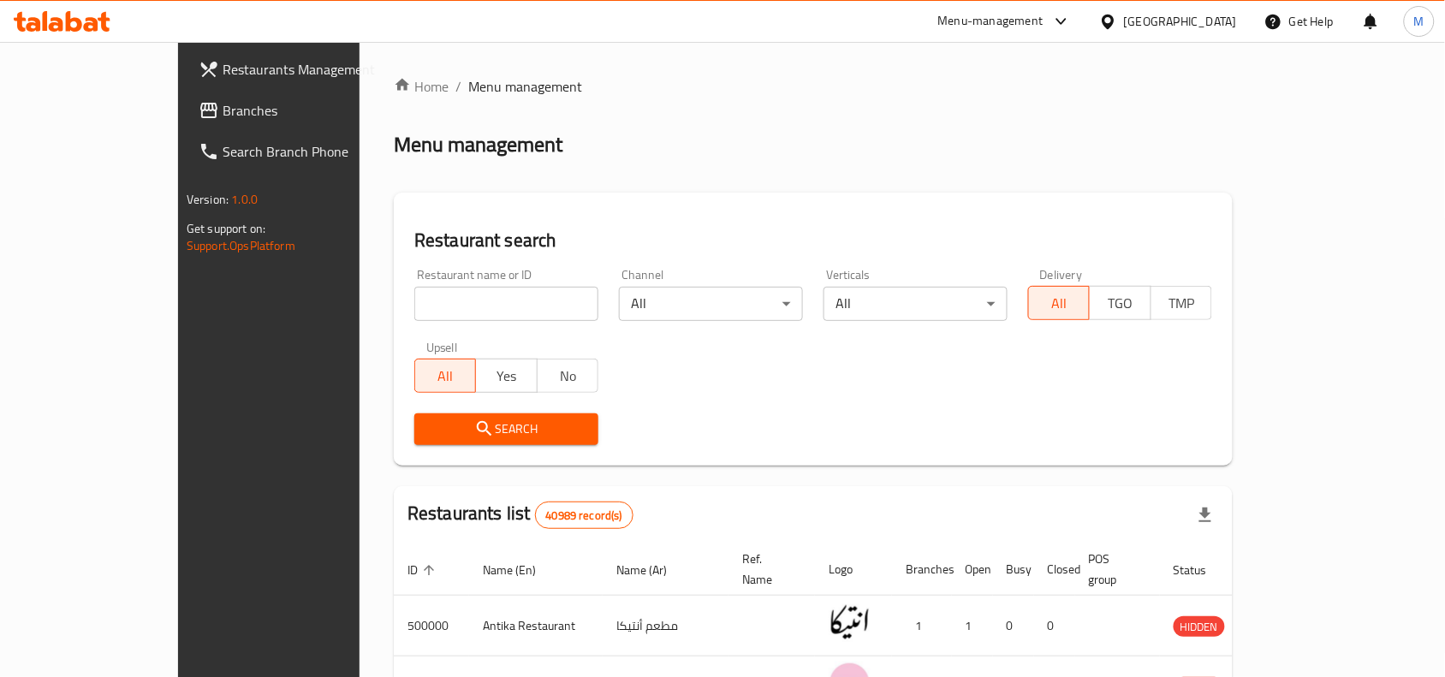
click at [491, 310] on input "search" at bounding box center [506, 304] width 184 height 34
paste input "Nutella Factory"
type input "Nutella Factory"
click button "Search" at bounding box center [506, 430] width 184 height 32
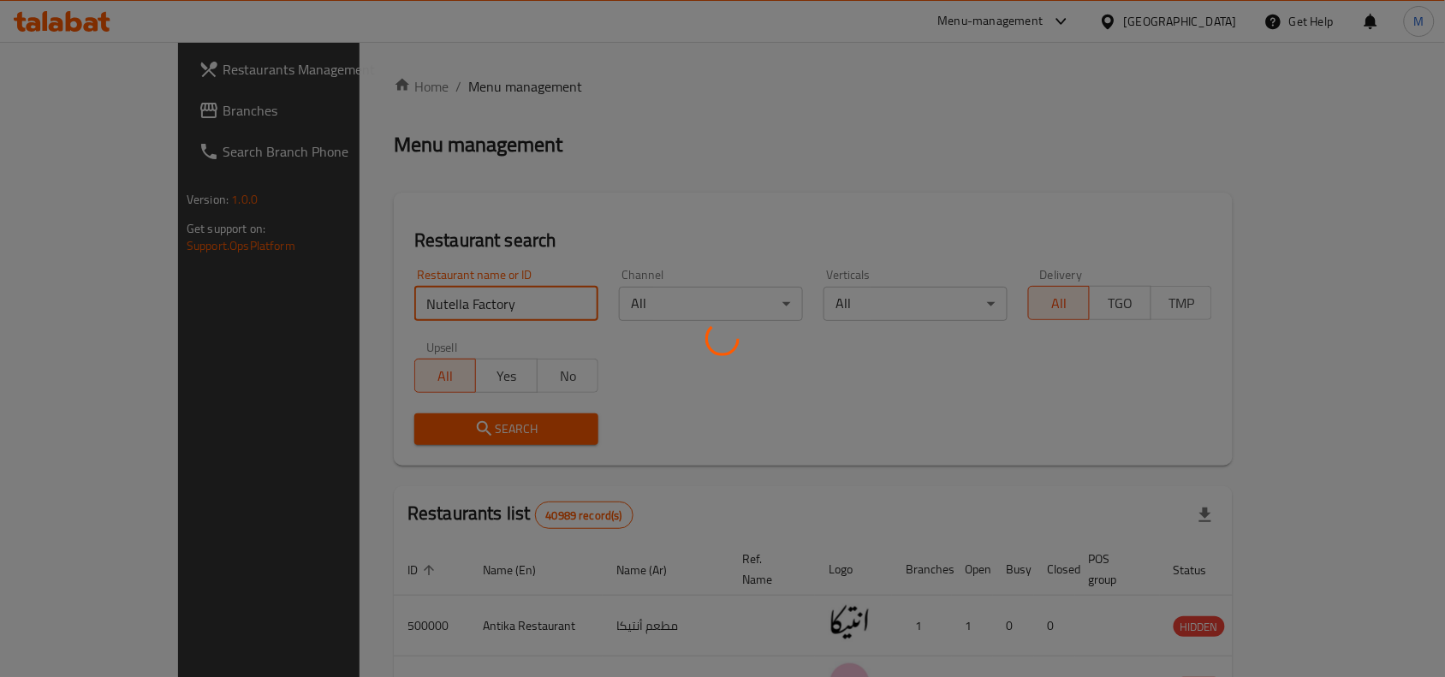
scroll to position [114, 0]
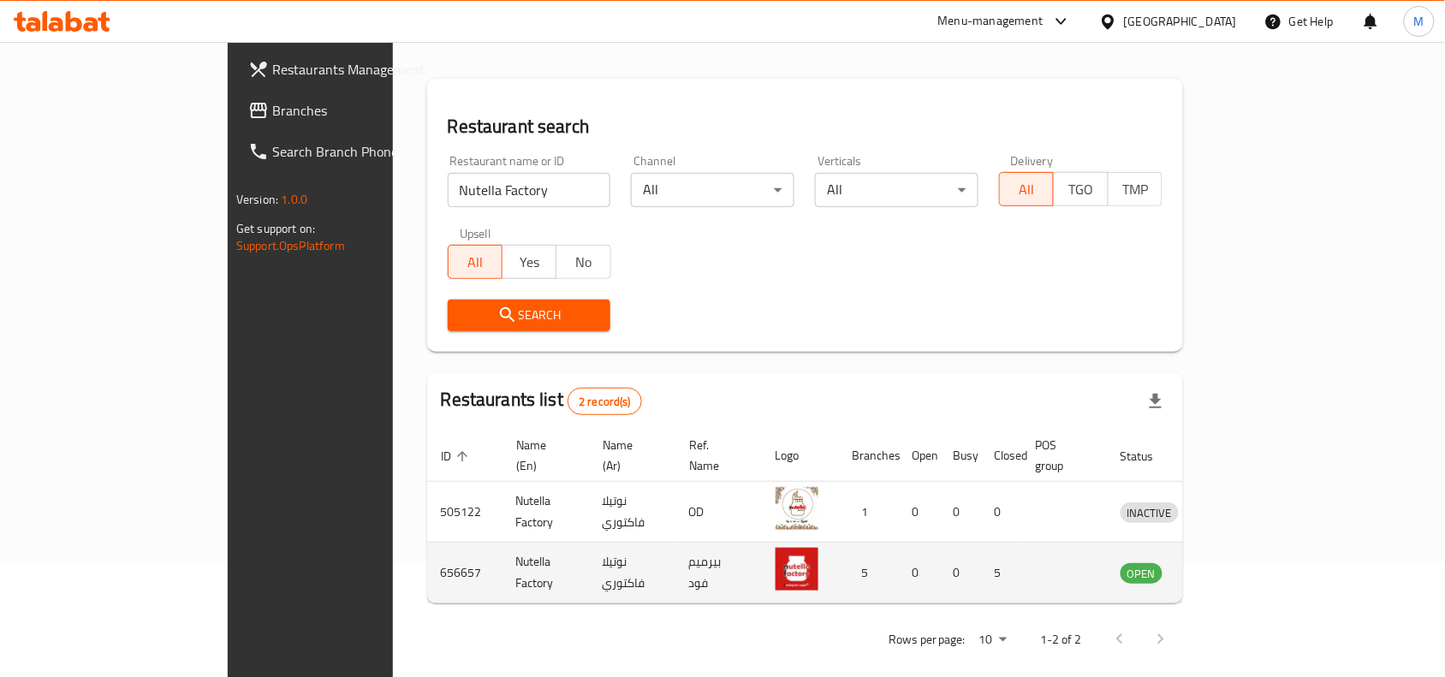
click at [1259, 545] on td "enhanced table" at bounding box center [1229, 573] width 59 height 61
click at [1234, 563] on icon "enhanced table" at bounding box center [1223, 573] width 21 height 21
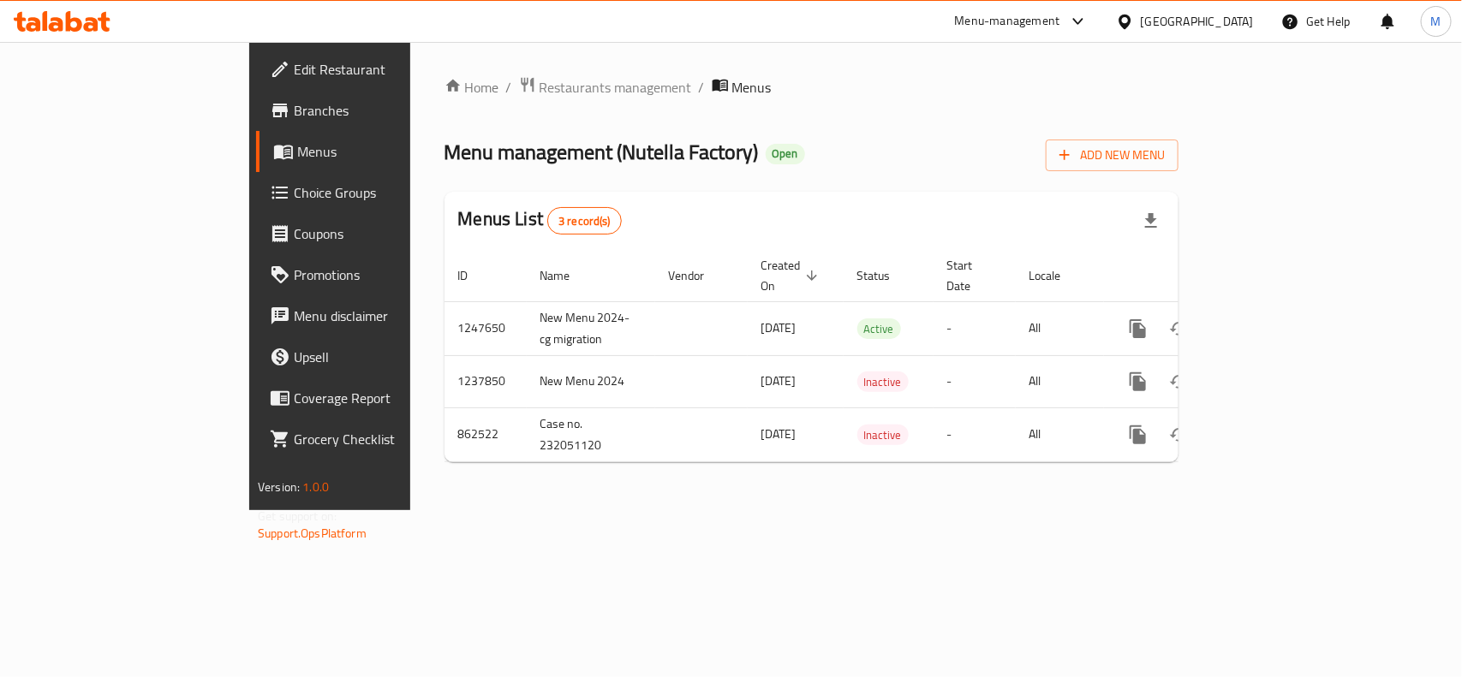
click at [489, 154] on span "Menu management ( Nutella Factory )" at bounding box center [601, 152] width 314 height 39
drag, startPoint x: 489, startPoint y: 154, endPoint x: 587, endPoint y: 148, distance: 97.8
click at [587, 148] on span "Menu management ( Nutella Factory )" at bounding box center [601, 152] width 314 height 39
click at [477, 151] on span "Menu management ( Nutella Factory )" at bounding box center [601, 152] width 314 height 39
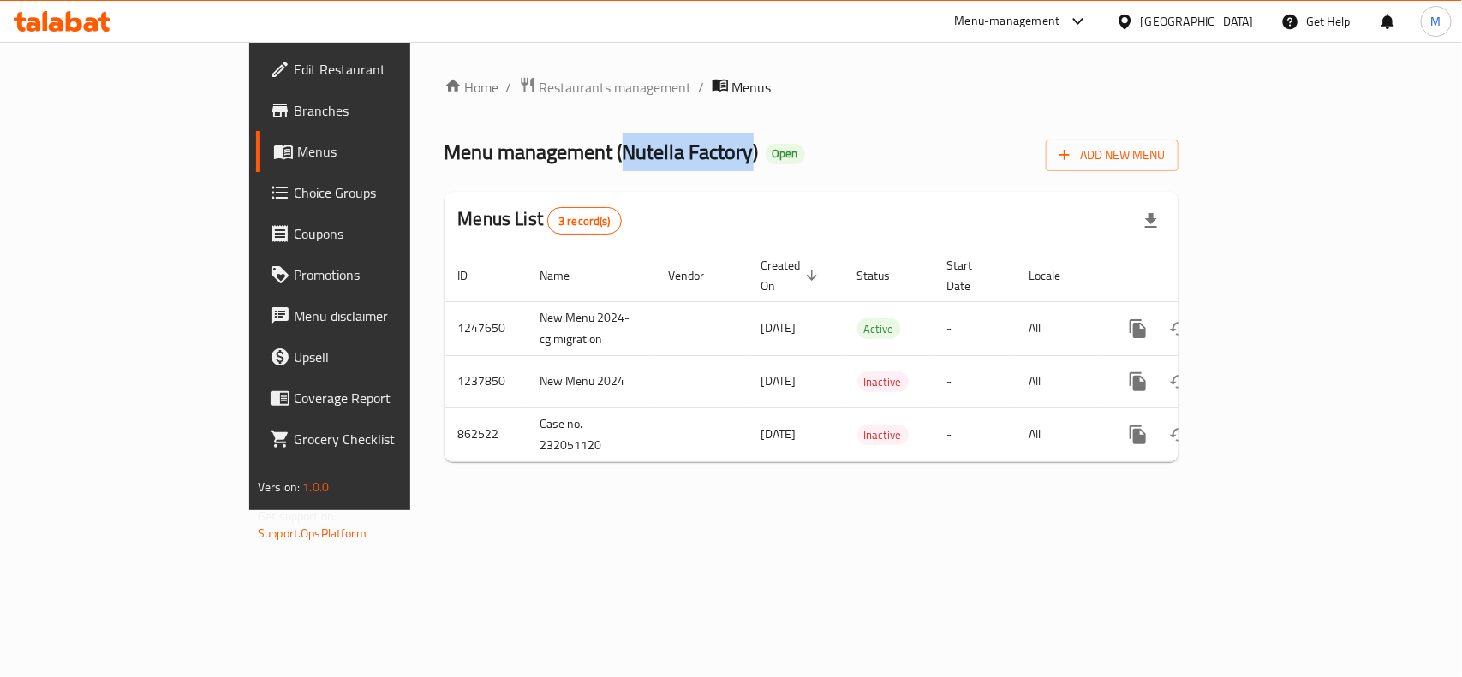
drag, startPoint x: 477, startPoint y: 151, endPoint x: 529, endPoint y: 152, distance: 52.2
click at [542, 151] on span "Menu management ( Nutella Factory )" at bounding box center [601, 152] width 314 height 39
copy span "Nutella Factory"
